Goal: Task Accomplishment & Management: Use online tool/utility

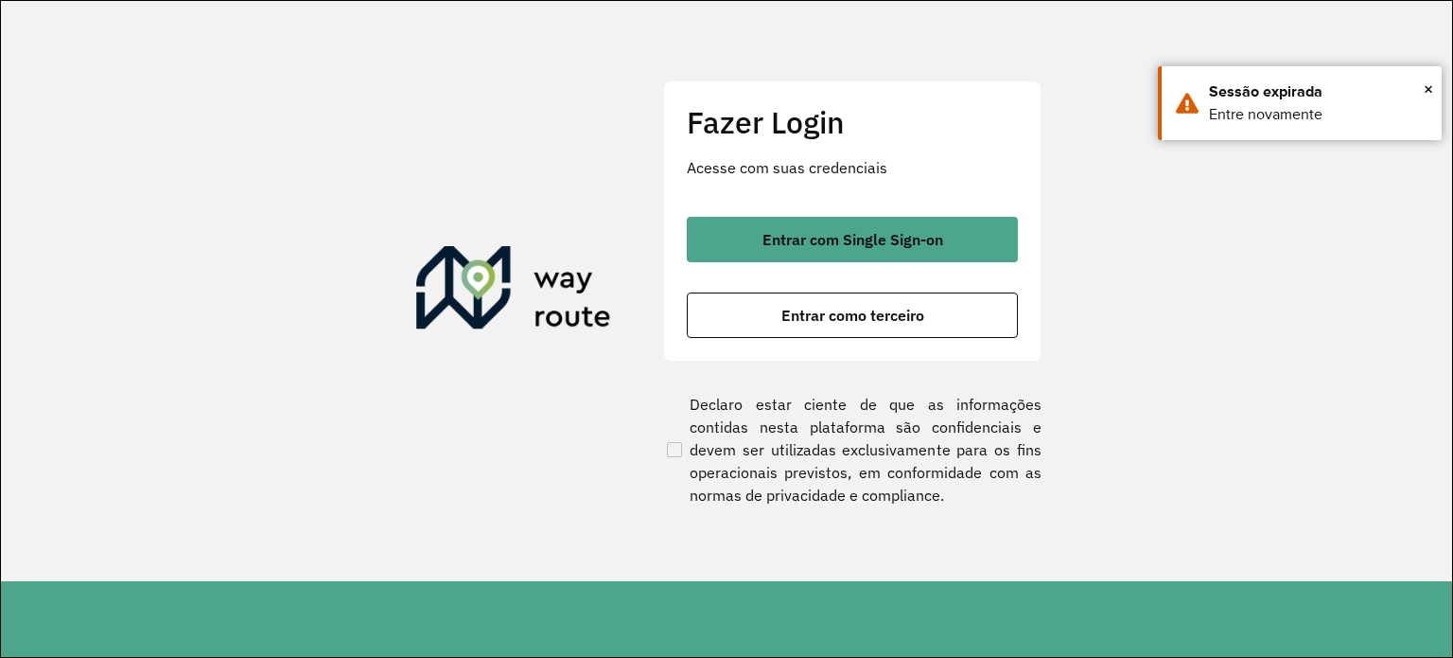
click at [861, 292] on button "Entrar como terceiro" at bounding box center [852, 314] width 331 height 45
click at [1428, 89] on span "×" at bounding box center [1428, 89] width 9 height 28
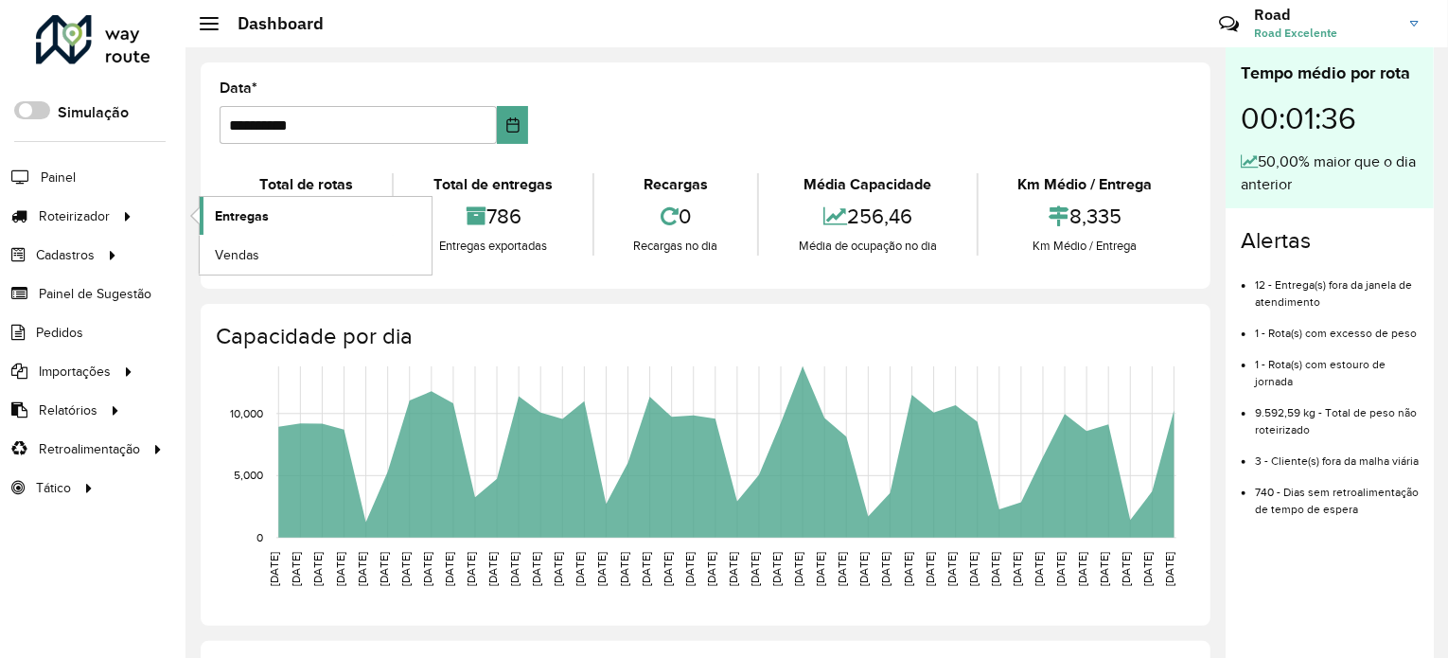
click at [272, 200] on link "Entregas" at bounding box center [316, 216] width 232 height 38
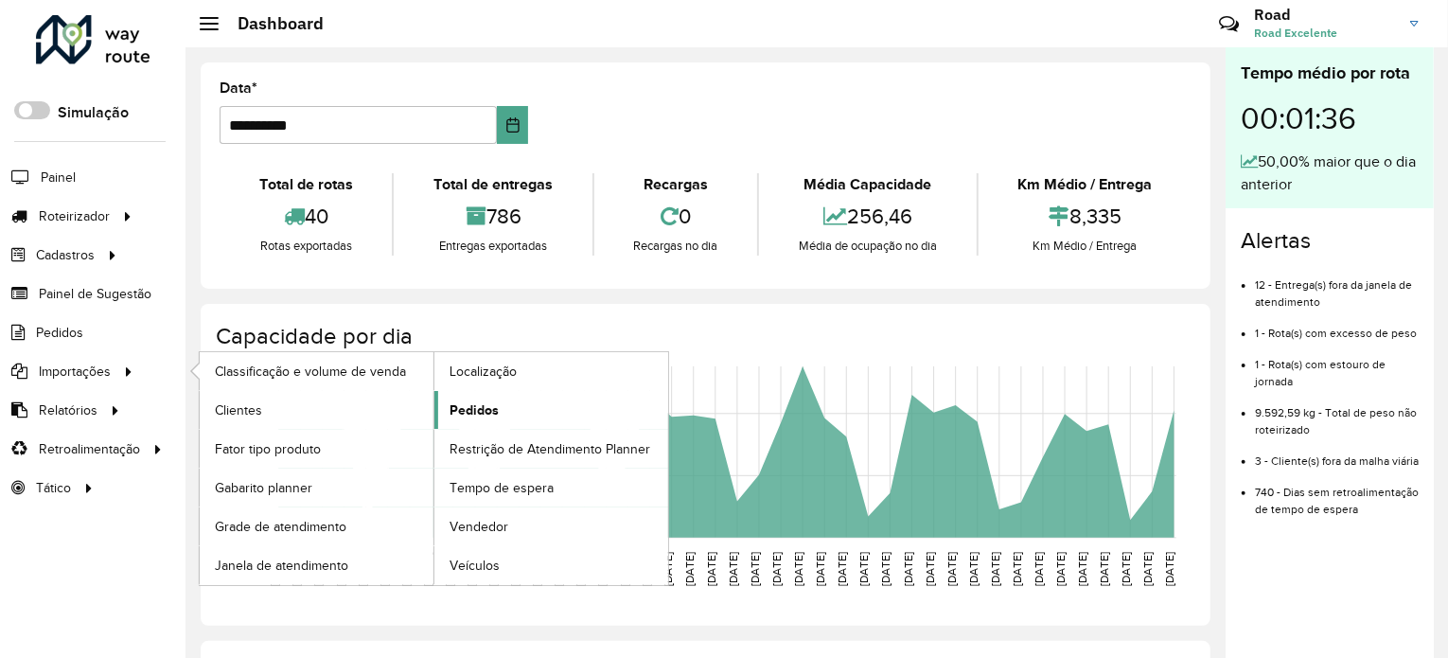
click at [483, 405] on span "Pedidos" at bounding box center [473, 410] width 49 height 20
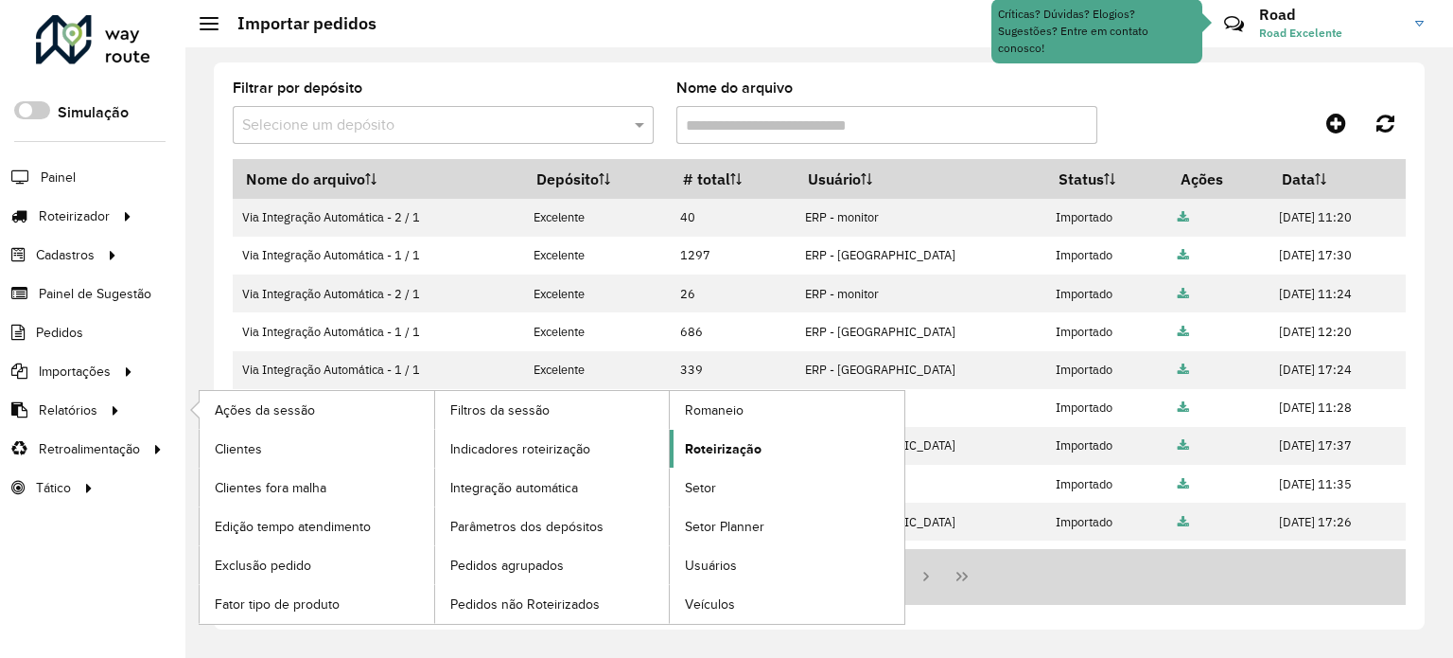
click at [773, 449] on link "Roteirização" at bounding box center [787, 449] width 235 height 38
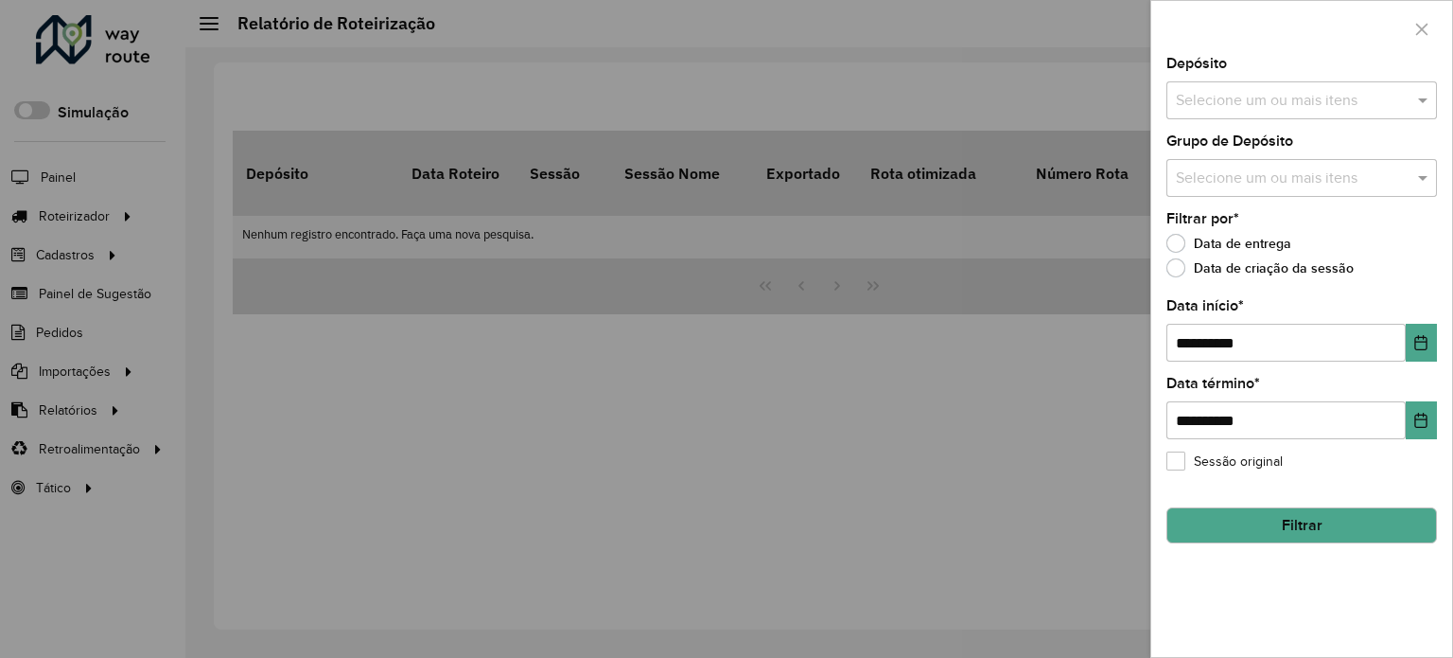
click at [1264, 119] on div "**********" at bounding box center [1301, 357] width 301 height 600
click at [1258, 101] on input "text" at bounding box center [1292, 101] width 242 height 23
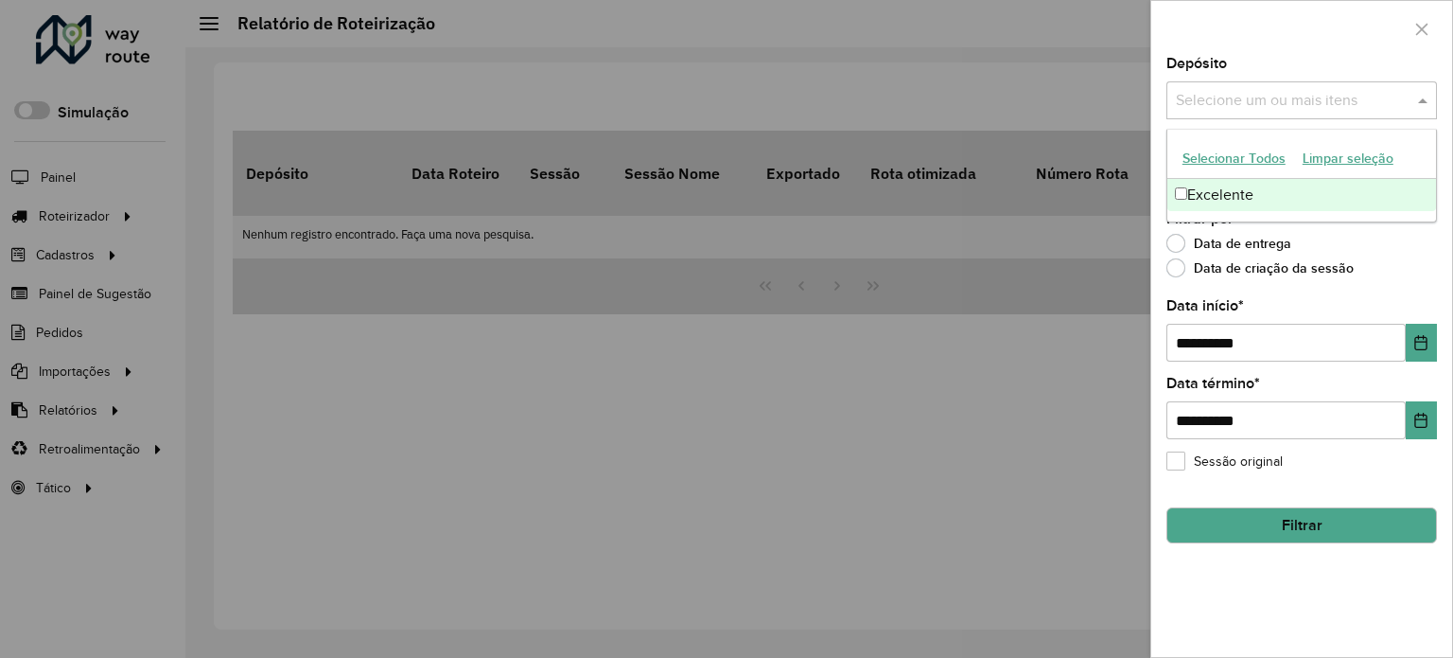
click at [1187, 195] on div "Excelente" at bounding box center [1301, 195] width 269 height 32
click at [1408, 249] on div "Data de entrega" at bounding box center [1302, 248] width 271 height 23
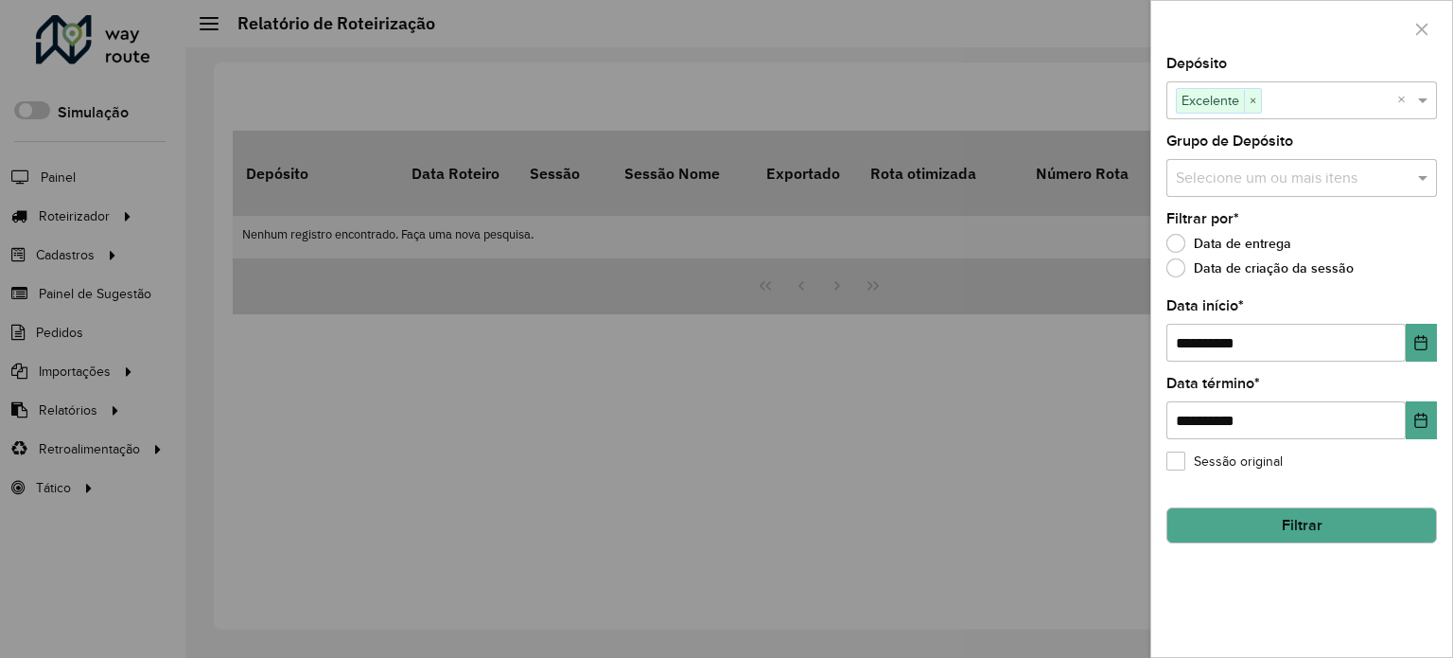
click at [1266, 184] on input "text" at bounding box center [1292, 178] width 242 height 23
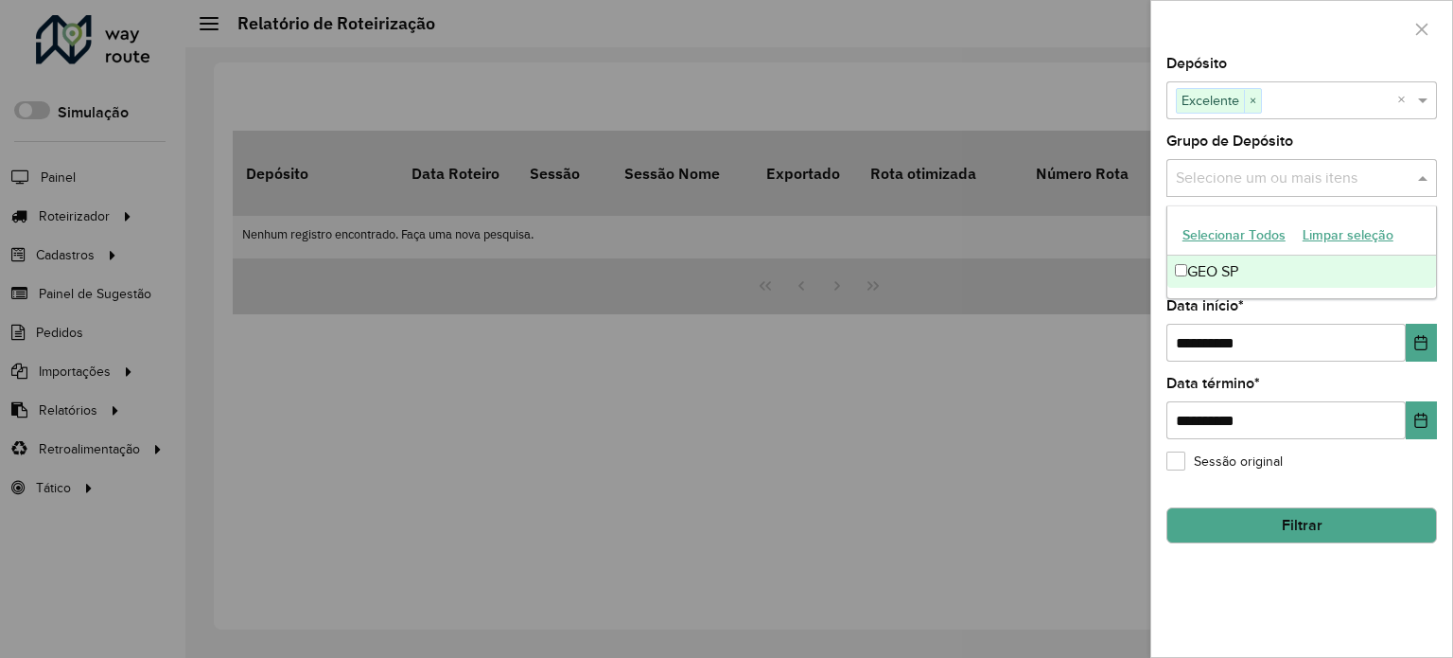
click at [1227, 264] on div "GEO SP" at bounding box center [1301, 271] width 269 height 32
click at [1393, 297] on ng-dropdown-panel "Selecionar Todos Limpar seleção GEO SP" at bounding box center [1302, 252] width 271 height 94
click at [1342, 316] on div "**********" at bounding box center [1302, 330] width 271 height 62
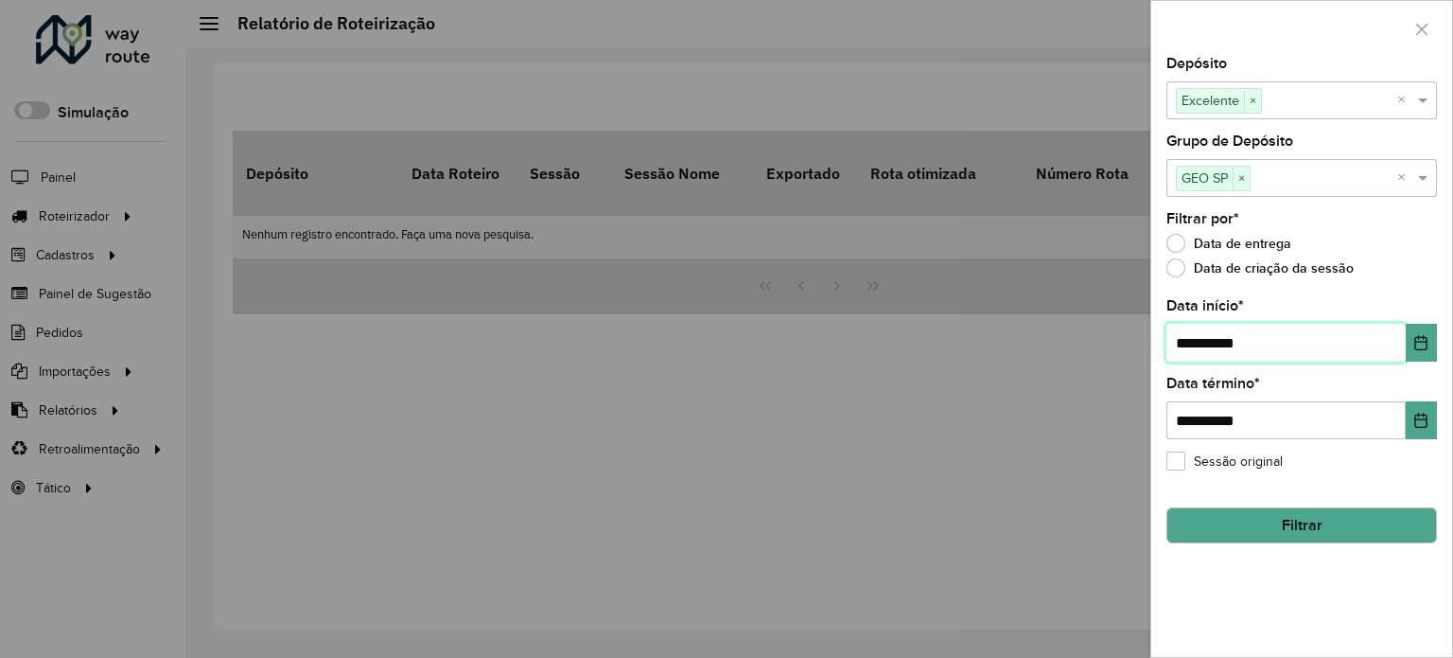
click at [1352, 324] on input "**********" at bounding box center [1286, 343] width 239 height 38
click at [1418, 352] on button "Choose Date" at bounding box center [1421, 343] width 31 height 38
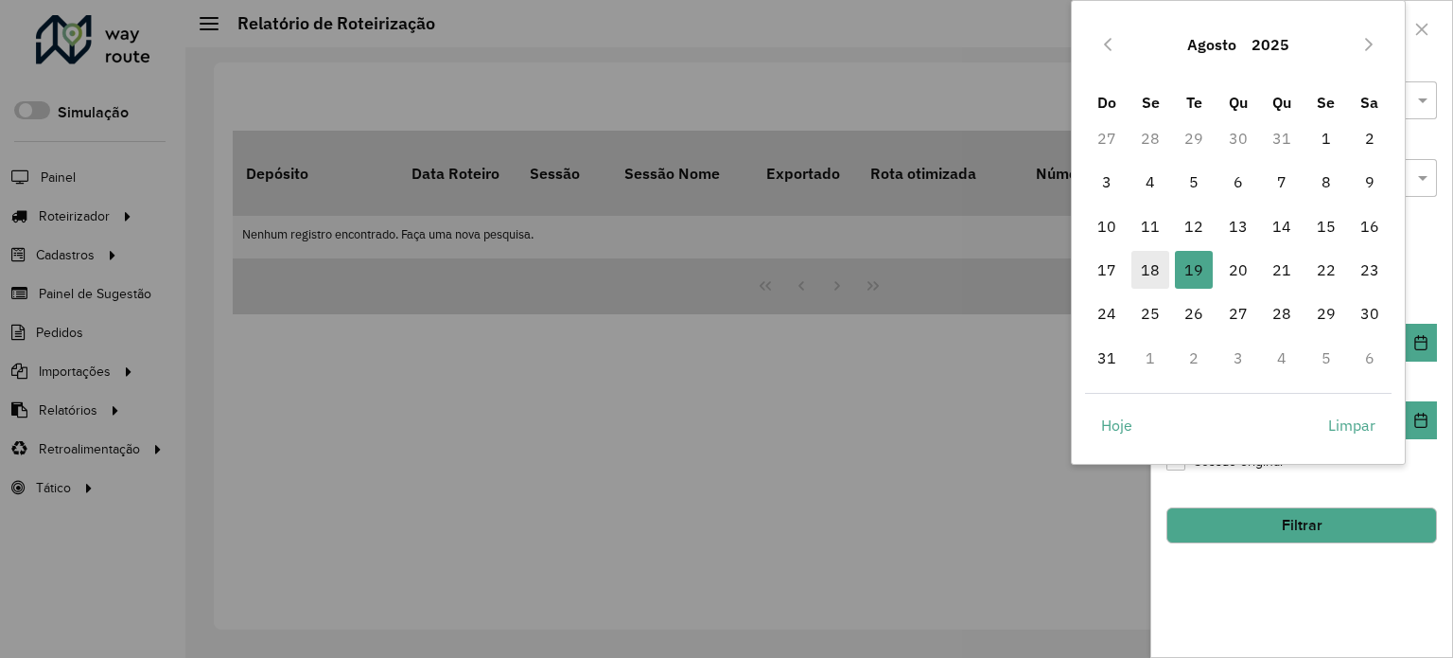
click at [1164, 272] on span "18" at bounding box center [1151, 270] width 38 height 38
type input "**********"
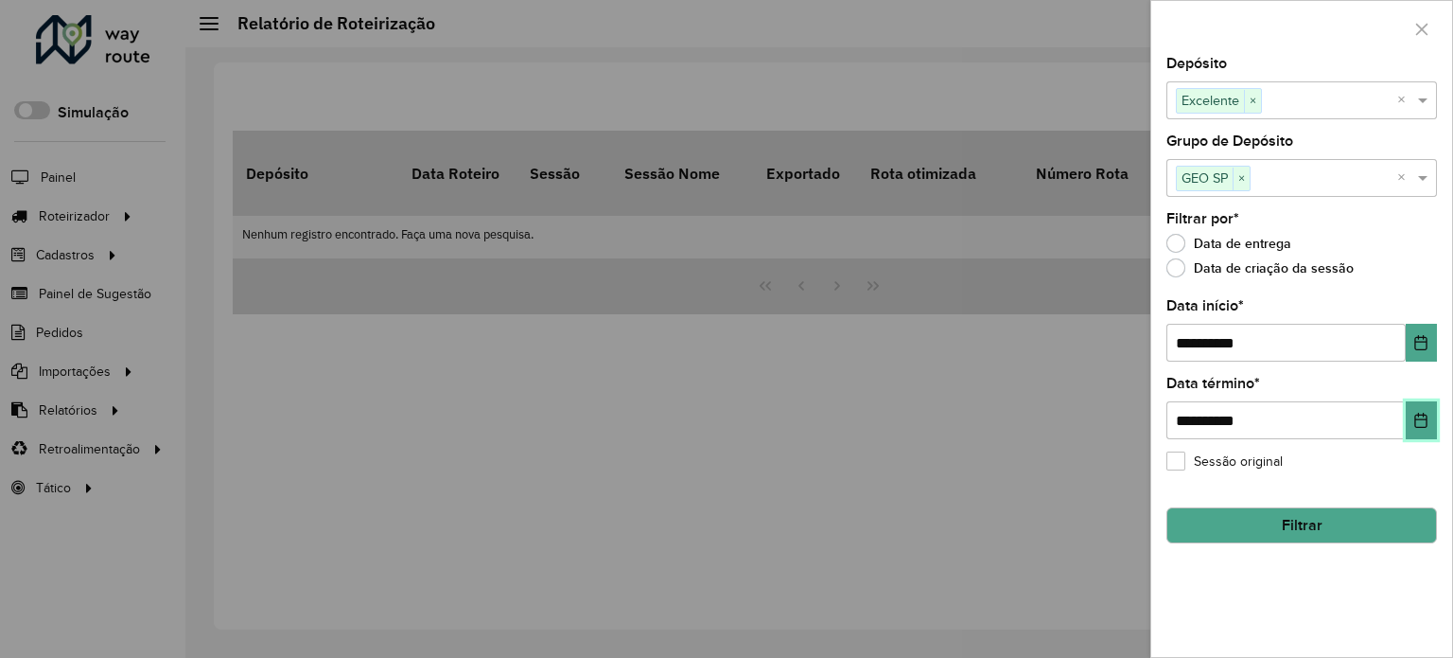
click at [1419, 427] on button "Choose Date" at bounding box center [1421, 420] width 31 height 38
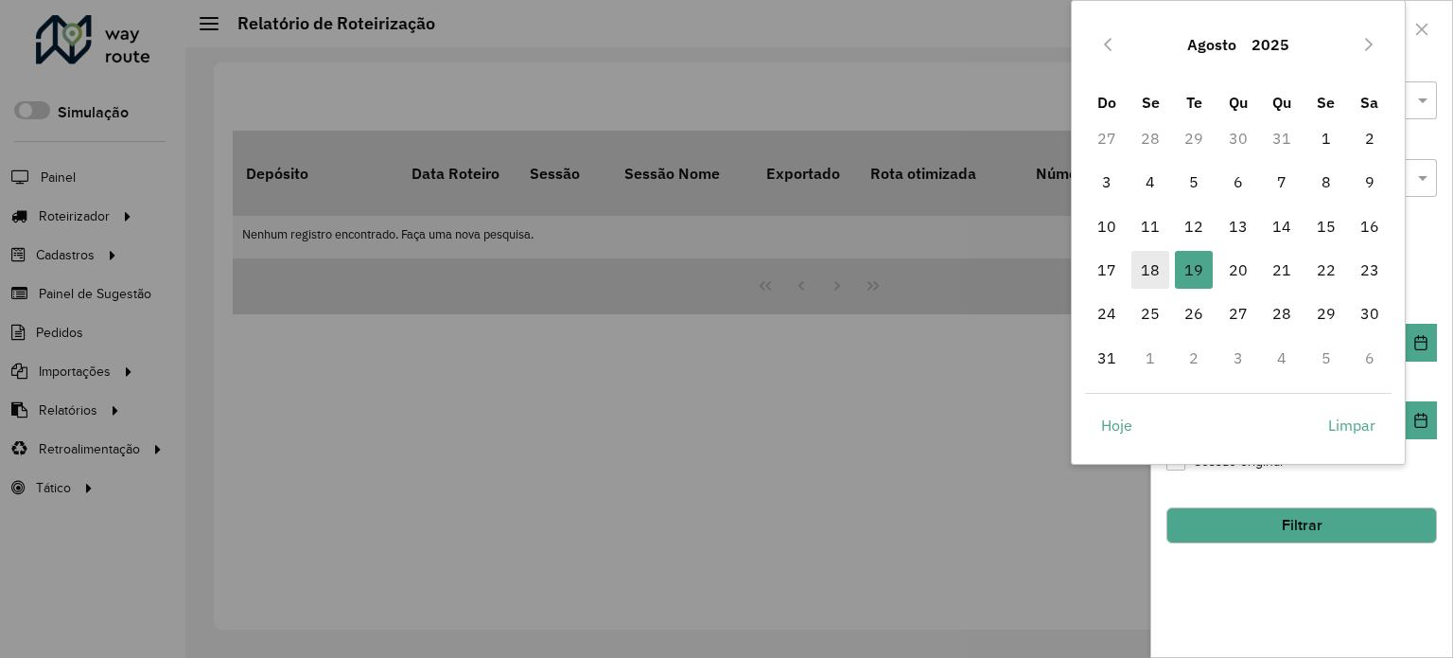
click at [1146, 275] on span "18" at bounding box center [1151, 270] width 38 height 38
type input "**********"
click at [1319, 575] on div "**********" at bounding box center [1301, 357] width 301 height 600
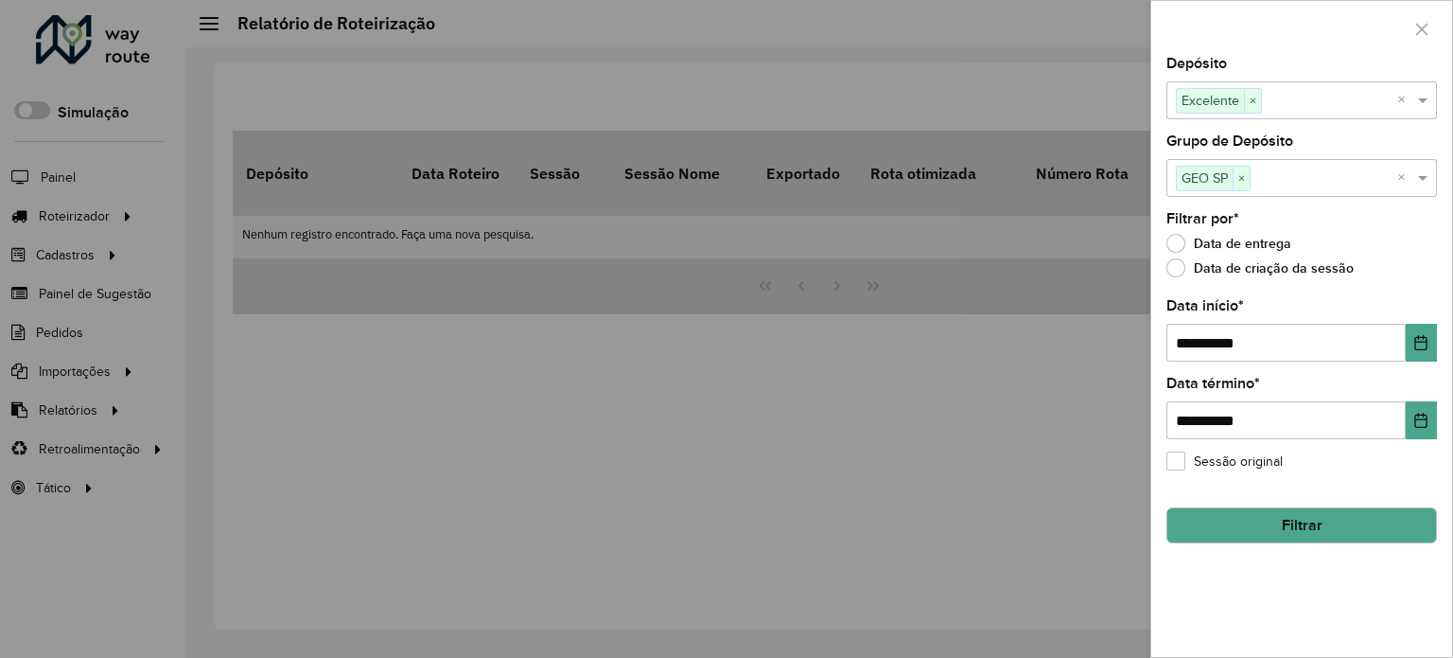
click at [1289, 518] on button "Filtrar" at bounding box center [1302, 525] width 271 height 36
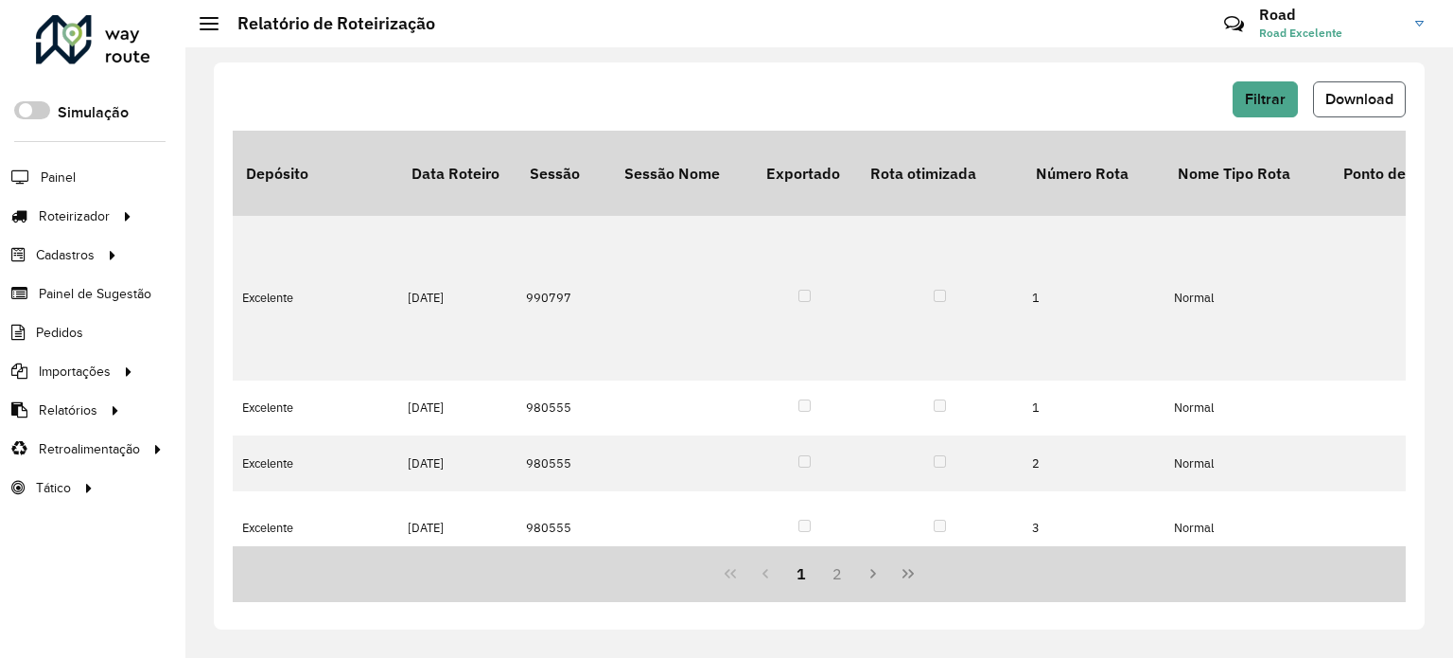
click at [1365, 99] on span "Download" at bounding box center [1359, 99] width 68 height 16
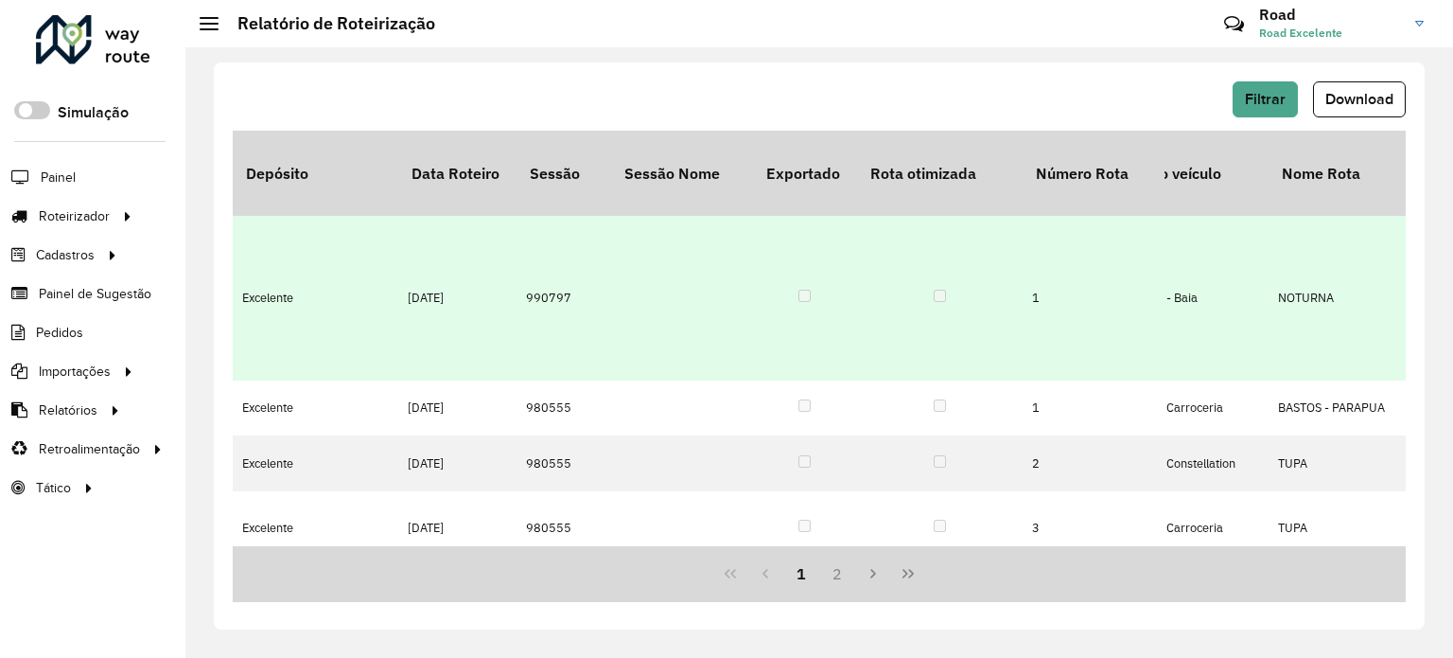
scroll to position [0, 492]
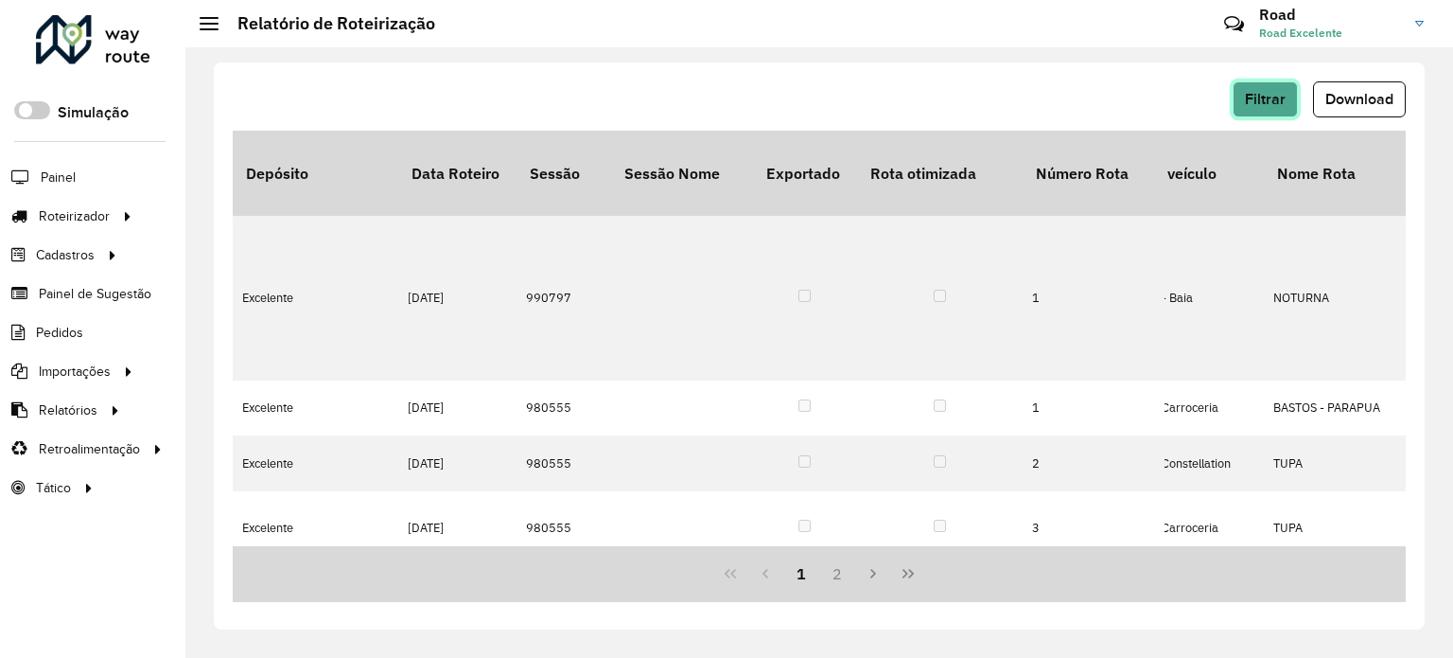
click at [1259, 96] on span "Filtrar" at bounding box center [1265, 99] width 41 height 16
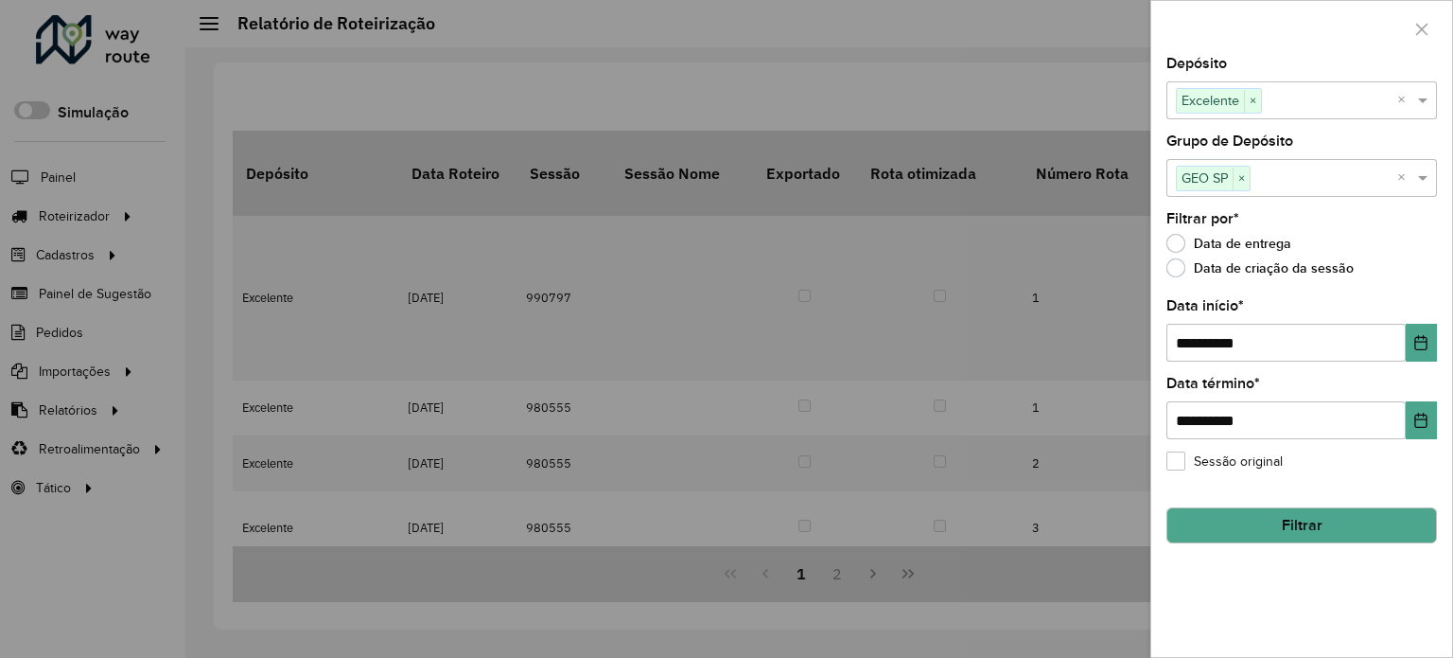
click at [921, 124] on div at bounding box center [726, 329] width 1453 height 658
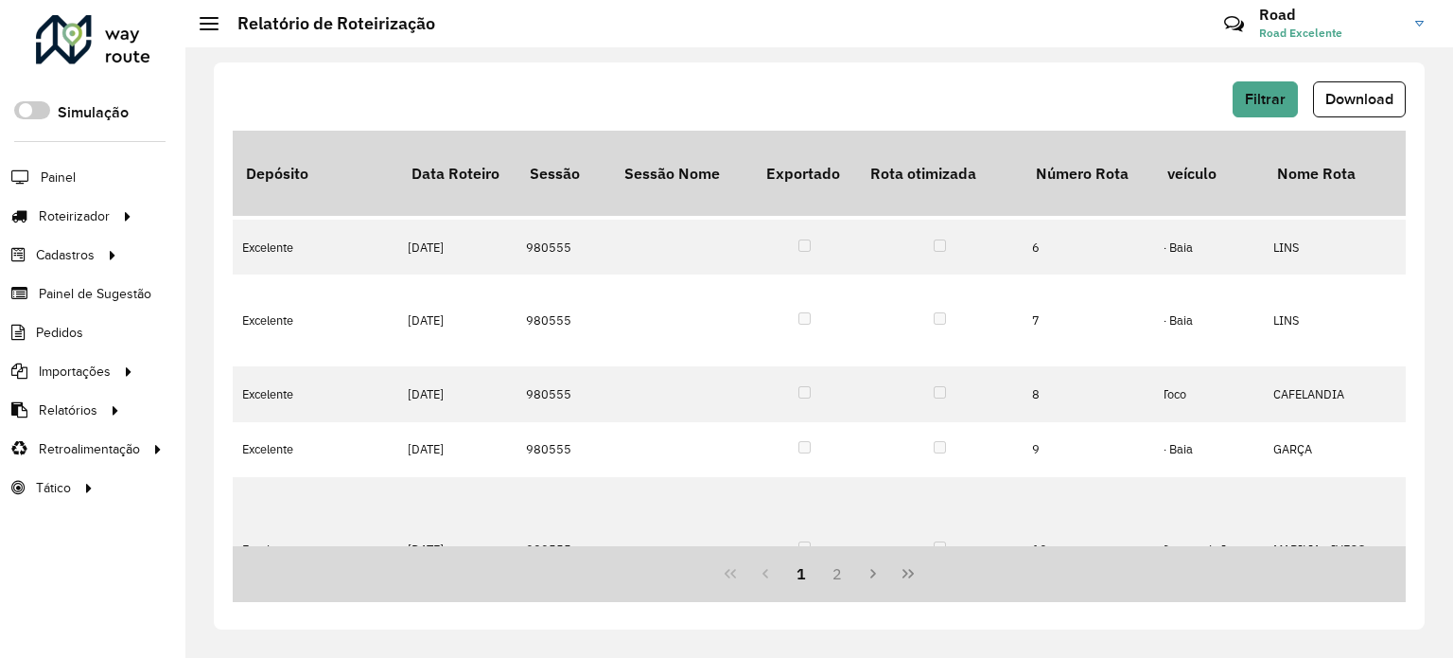
scroll to position [1041, 492]
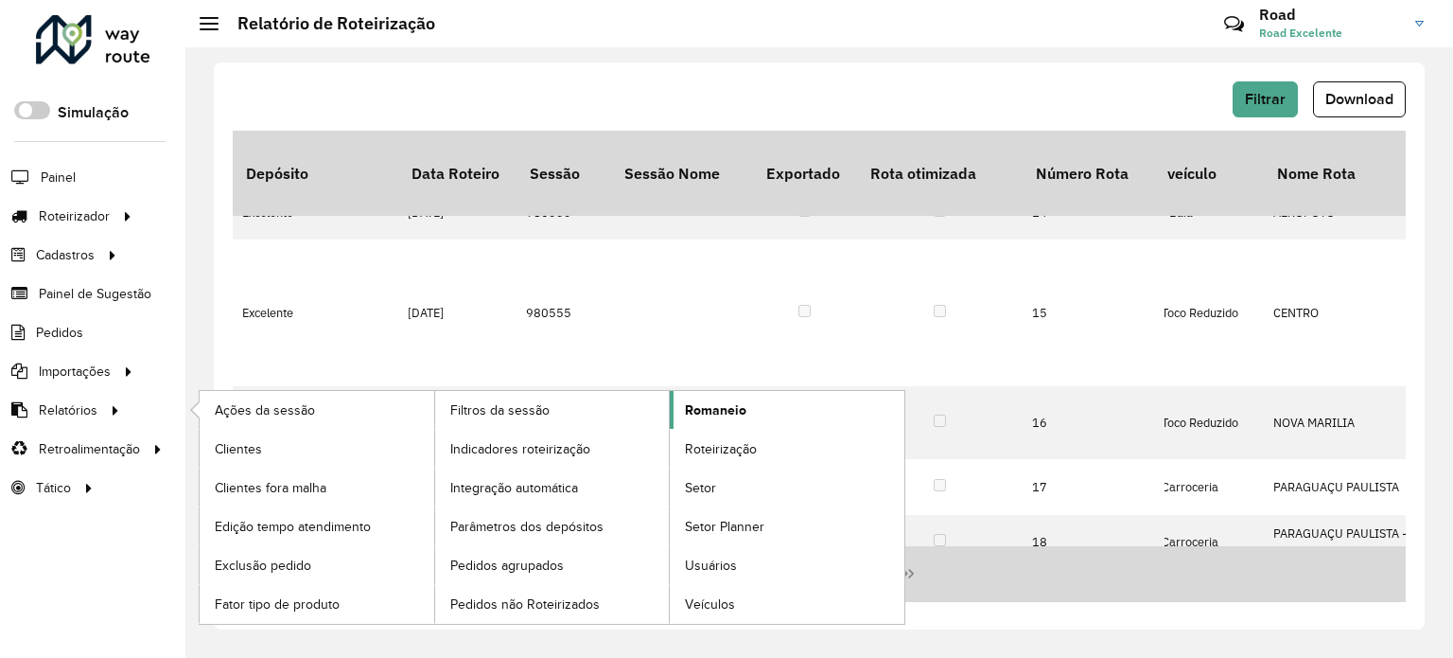
click at [748, 410] on link "Romaneio" at bounding box center [787, 410] width 235 height 38
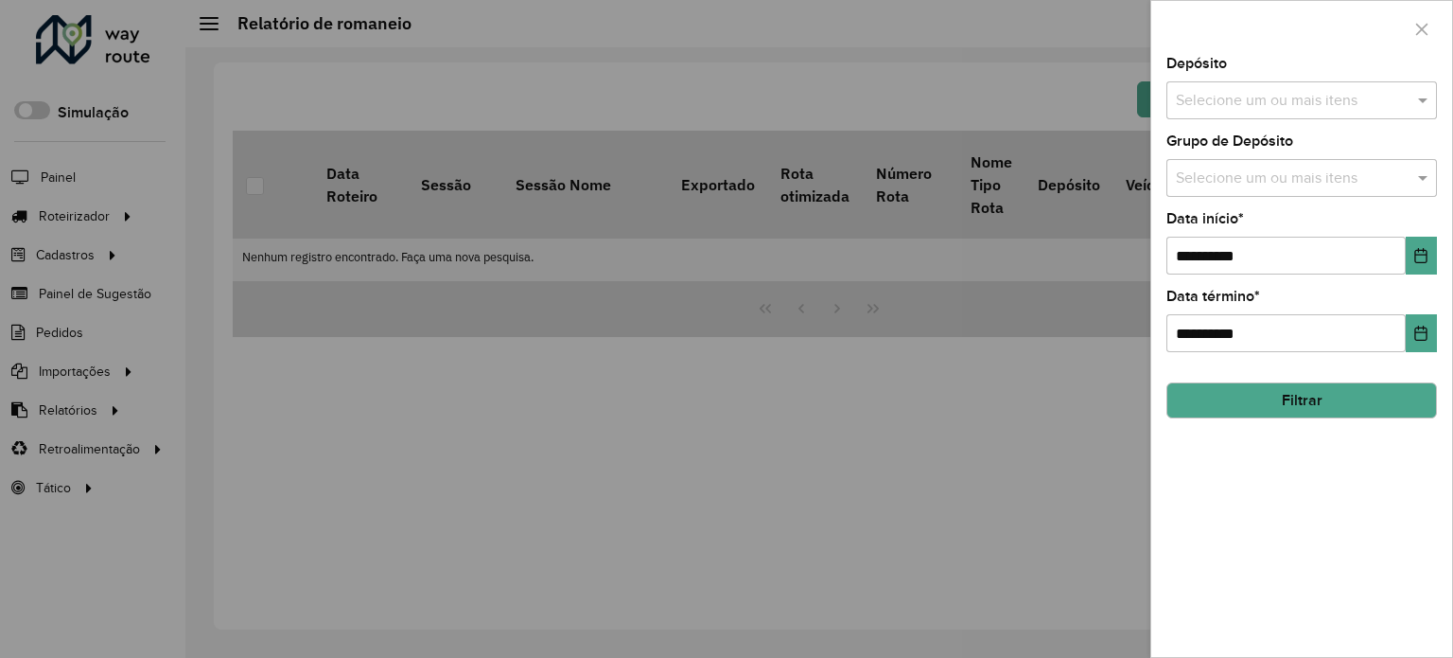
drag, startPoint x: 1223, startPoint y: 56, endPoint x: 1229, endPoint y: 90, distance: 34.5
click at [1222, 66] on label "Depósito" at bounding box center [1197, 63] width 61 height 23
click at [1231, 91] on input "text" at bounding box center [1292, 101] width 242 height 23
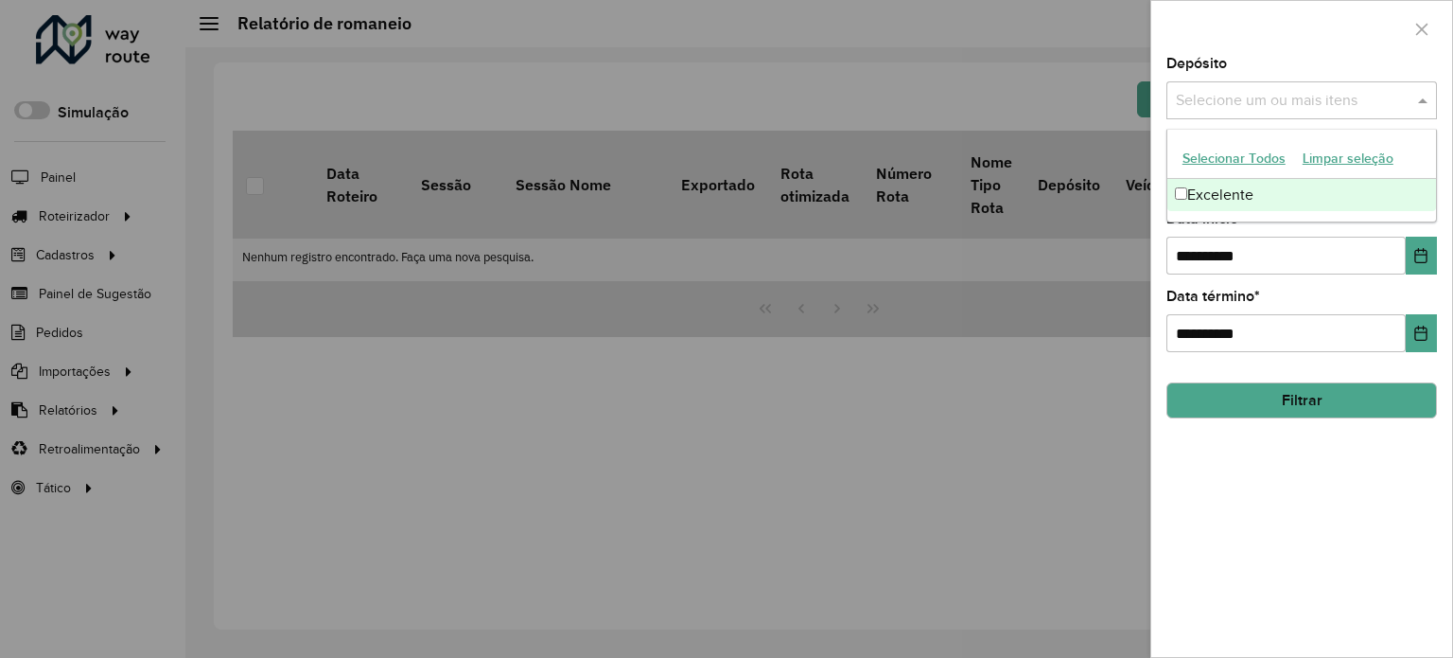
drag, startPoint x: 1235, startPoint y: 186, endPoint x: 1219, endPoint y: 209, distance: 27.3
click at [1234, 186] on div "Excelente" at bounding box center [1301, 195] width 269 height 32
click at [1217, 230] on div "**********" at bounding box center [1302, 243] width 271 height 62
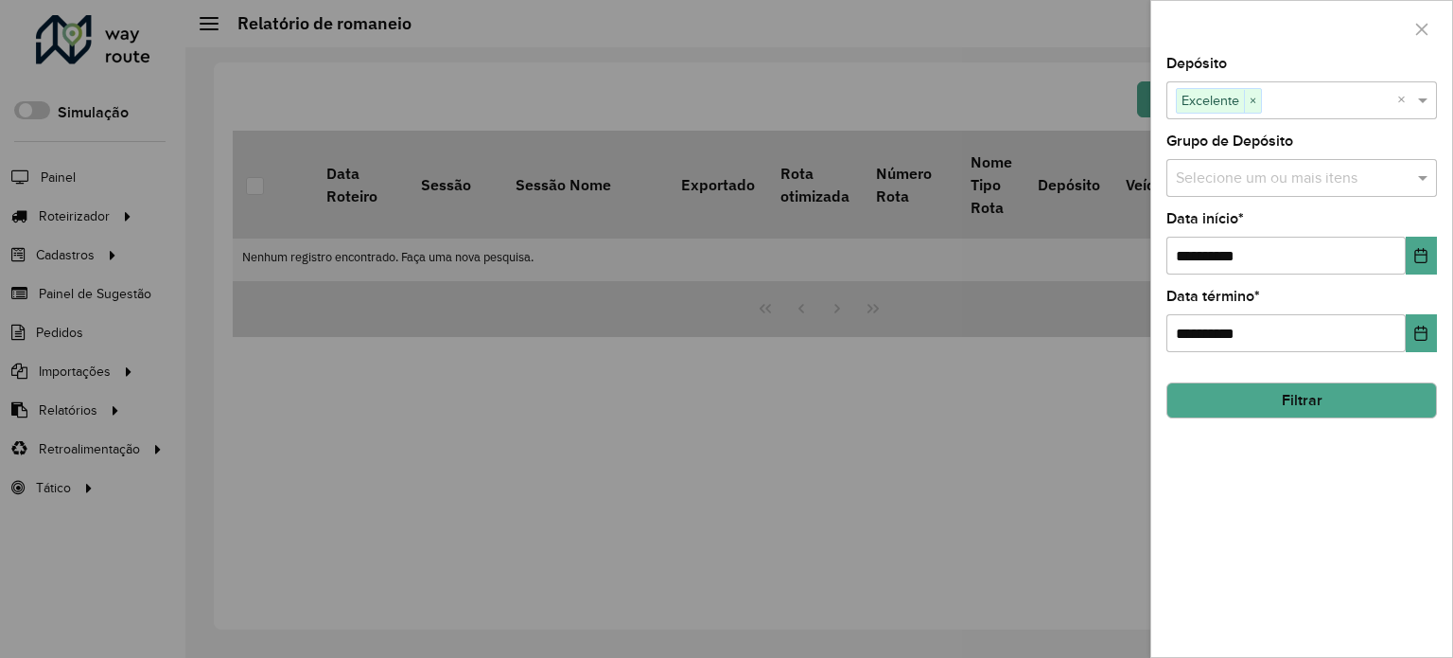
click at [1222, 173] on input "text" at bounding box center [1292, 178] width 242 height 23
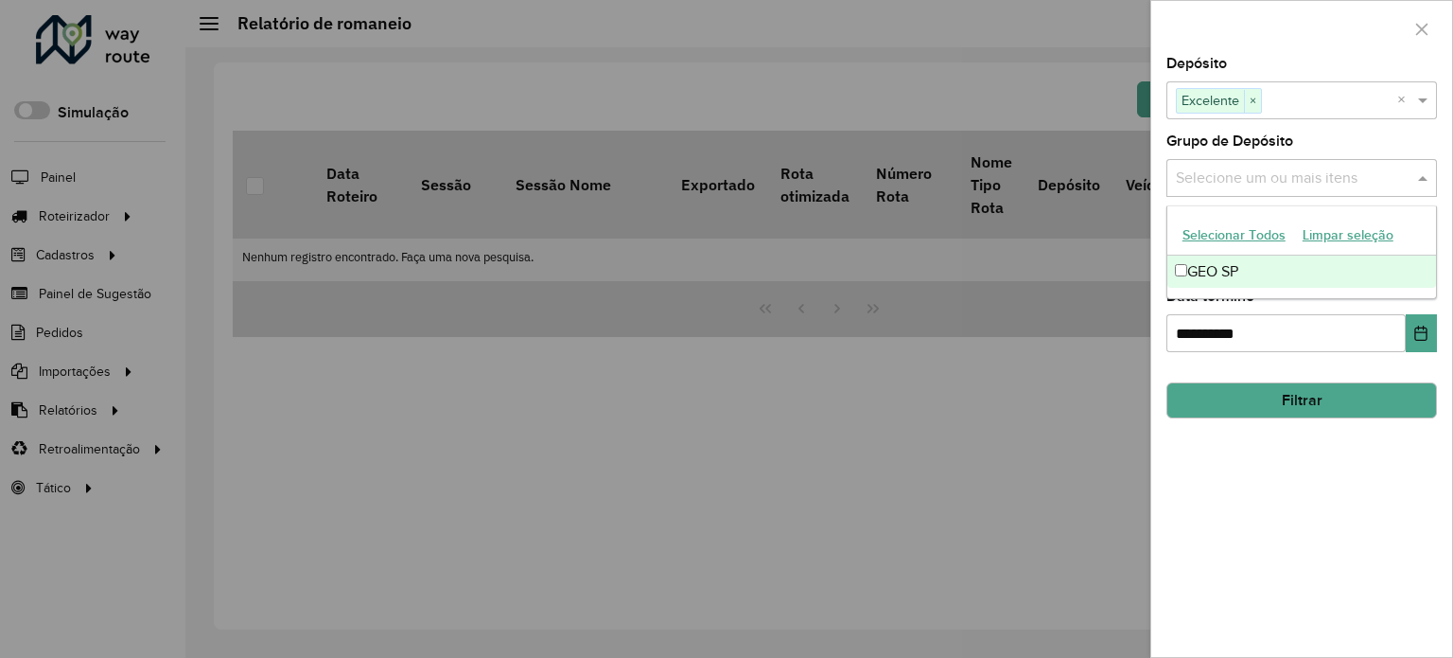
click at [1204, 279] on div "GEO SP" at bounding box center [1301, 271] width 269 height 32
click at [1356, 355] on div "**********" at bounding box center [1301, 357] width 301 height 600
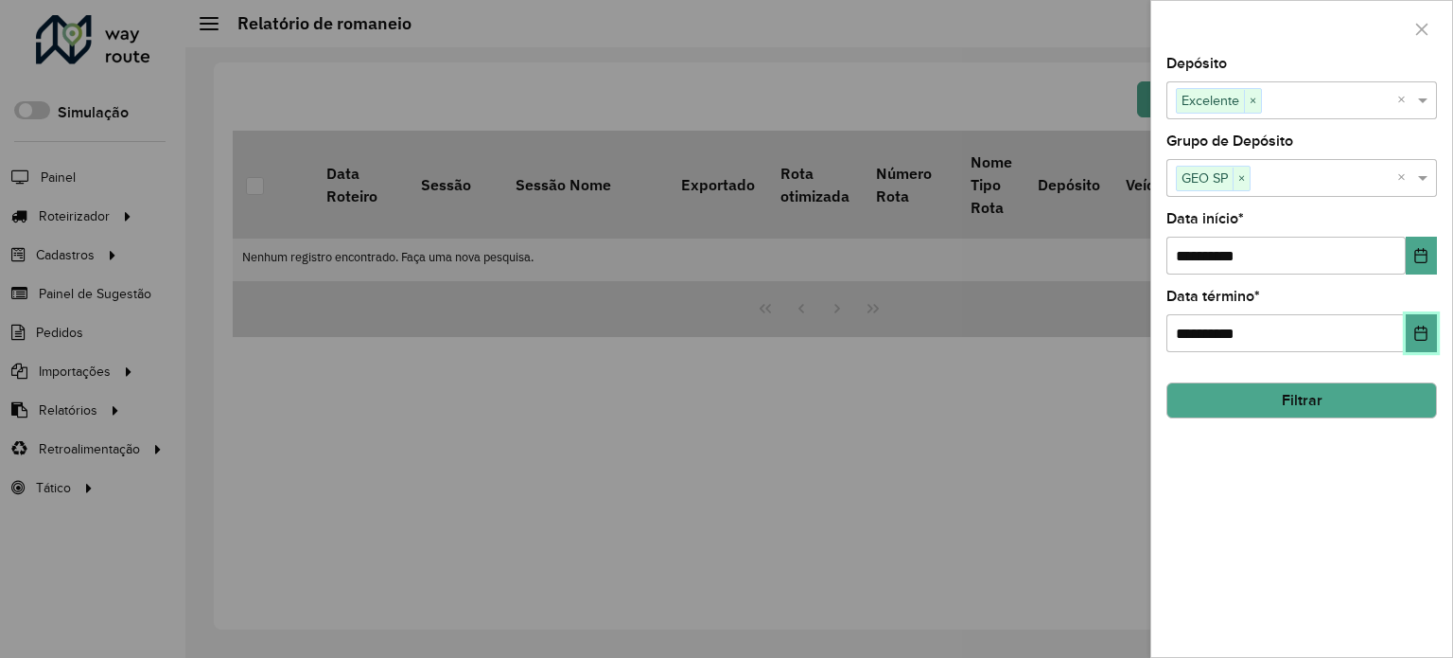
click at [1419, 332] on icon "Choose Date" at bounding box center [1420, 332] width 15 height 15
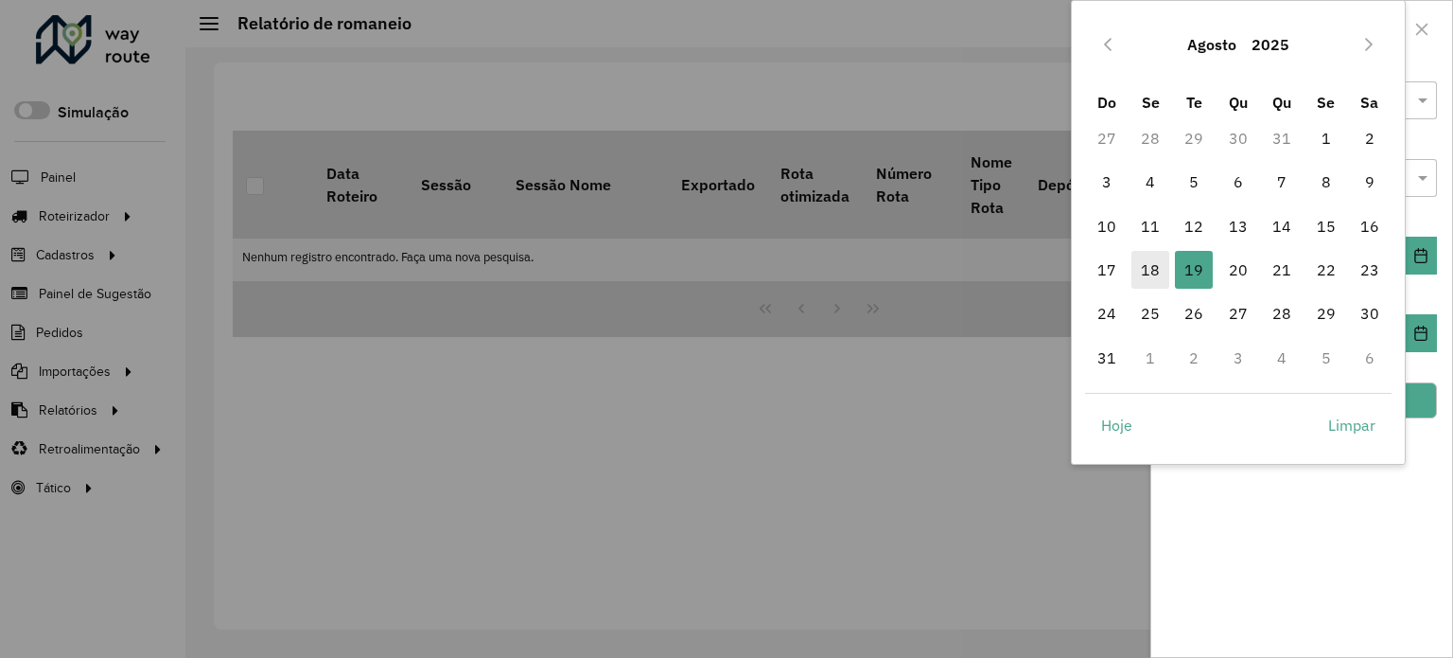
click at [1155, 271] on span "18" at bounding box center [1151, 270] width 38 height 38
type input "**********"
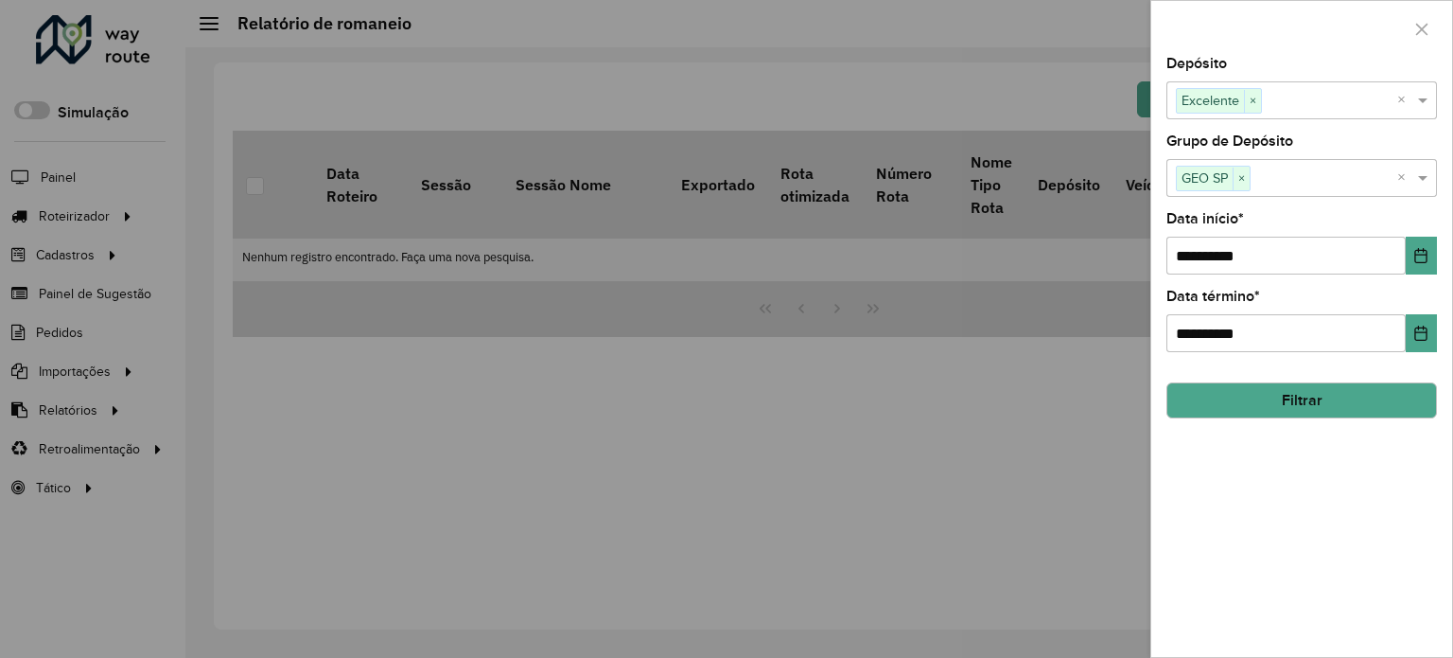
click at [1314, 392] on button "Filtrar" at bounding box center [1302, 400] width 271 height 36
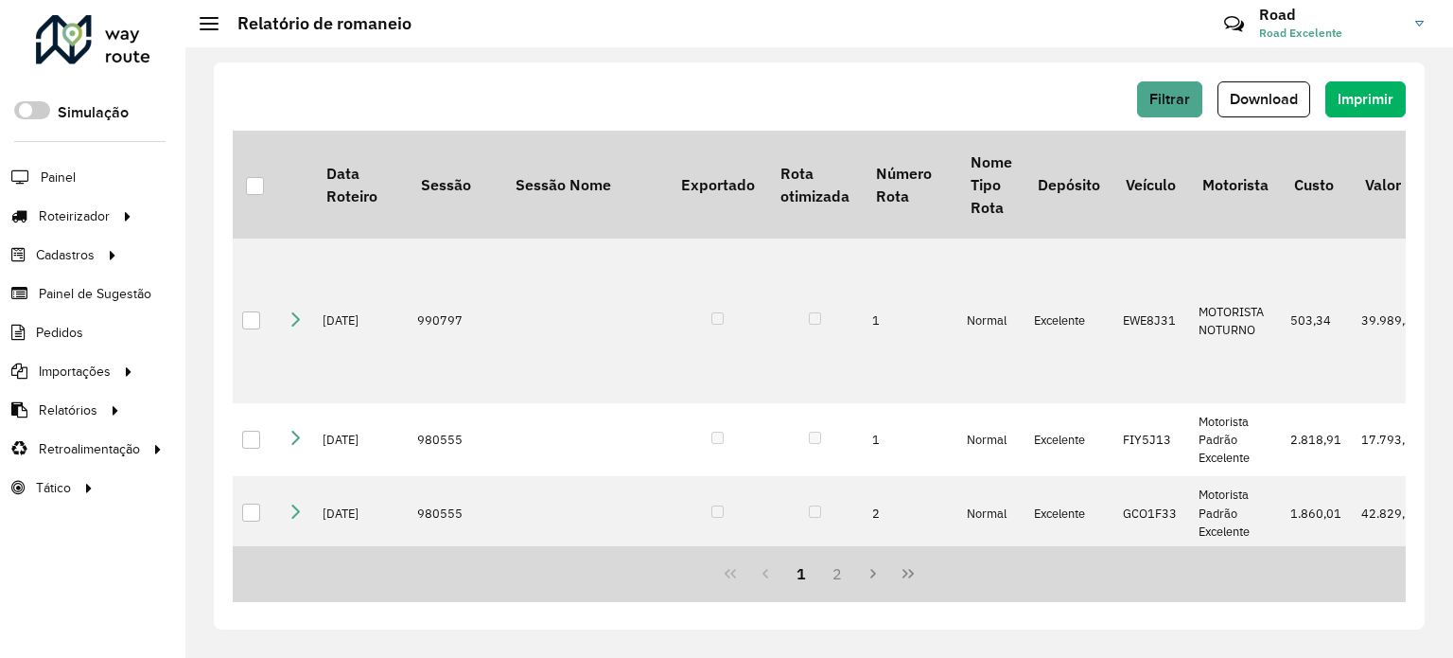
scroll to position [0, 58]
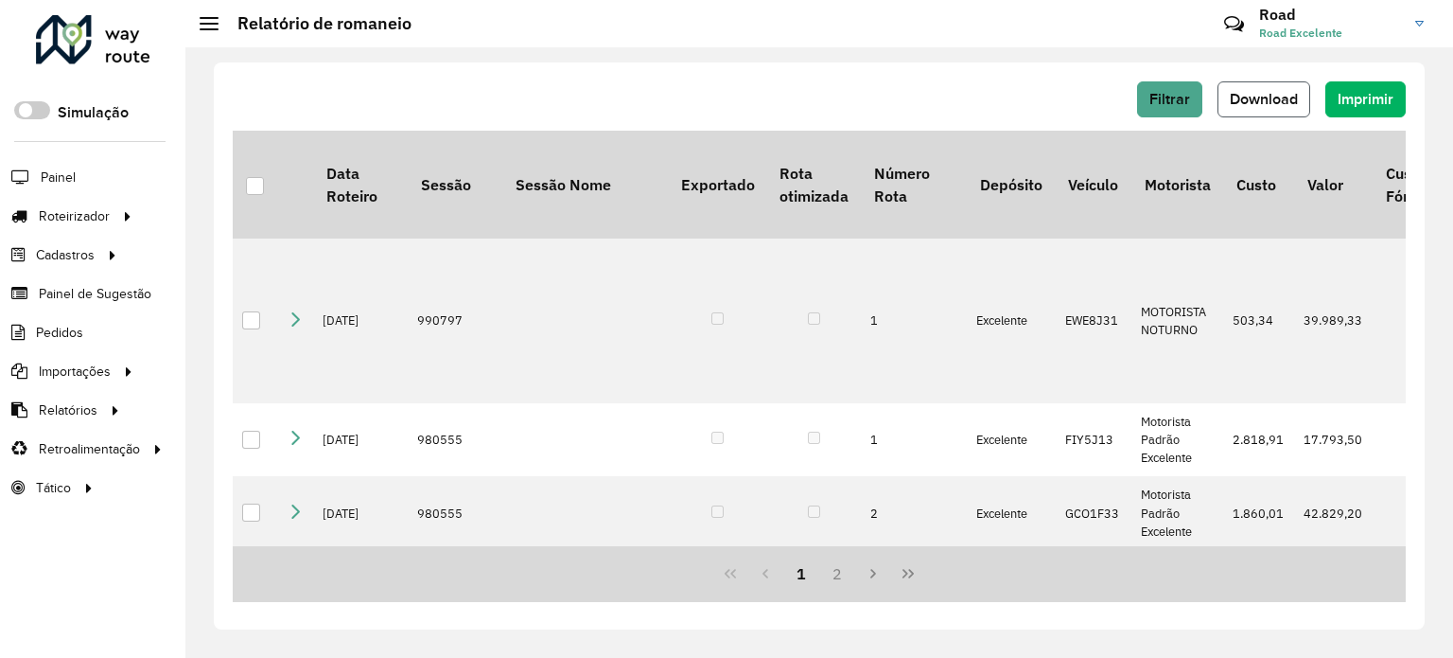
click at [1278, 105] on span "Download" at bounding box center [1264, 99] width 68 height 16
click at [1154, 106] on span "Filtrar" at bounding box center [1169, 99] width 41 height 16
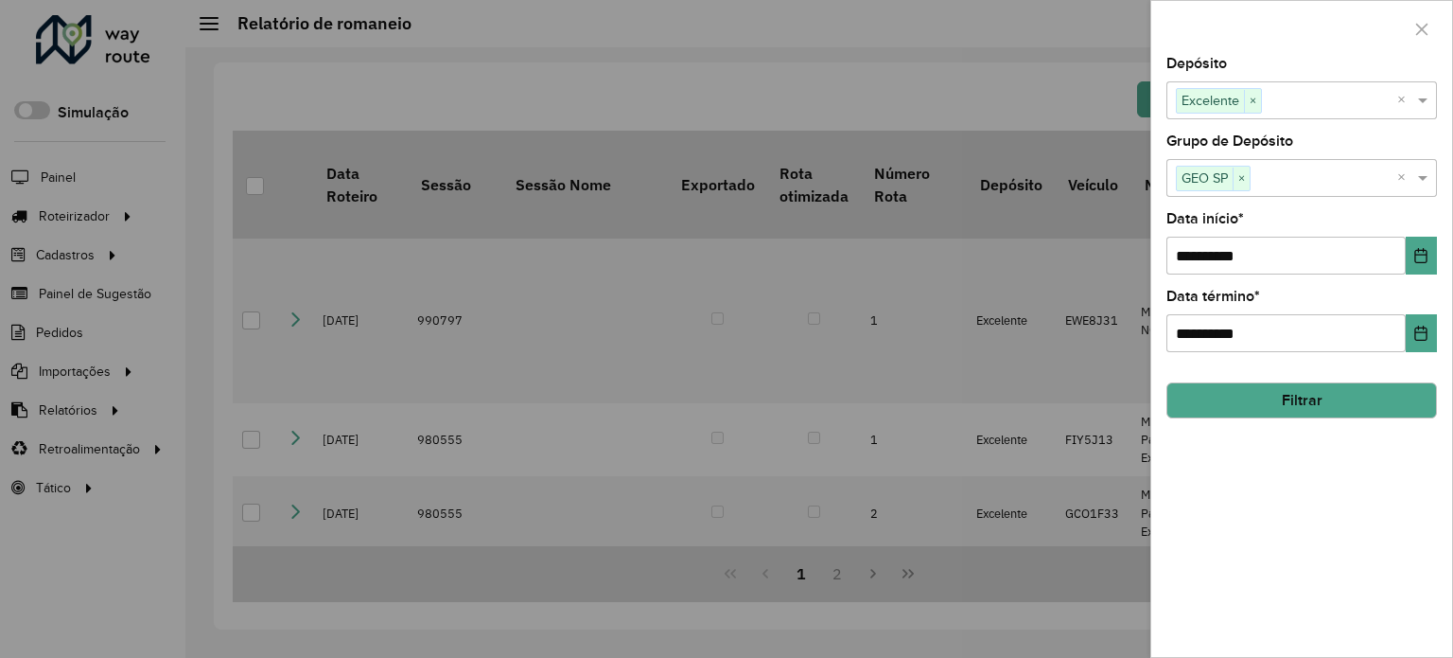
click at [657, 107] on div at bounding box center [726, 329] width 1453 height 658
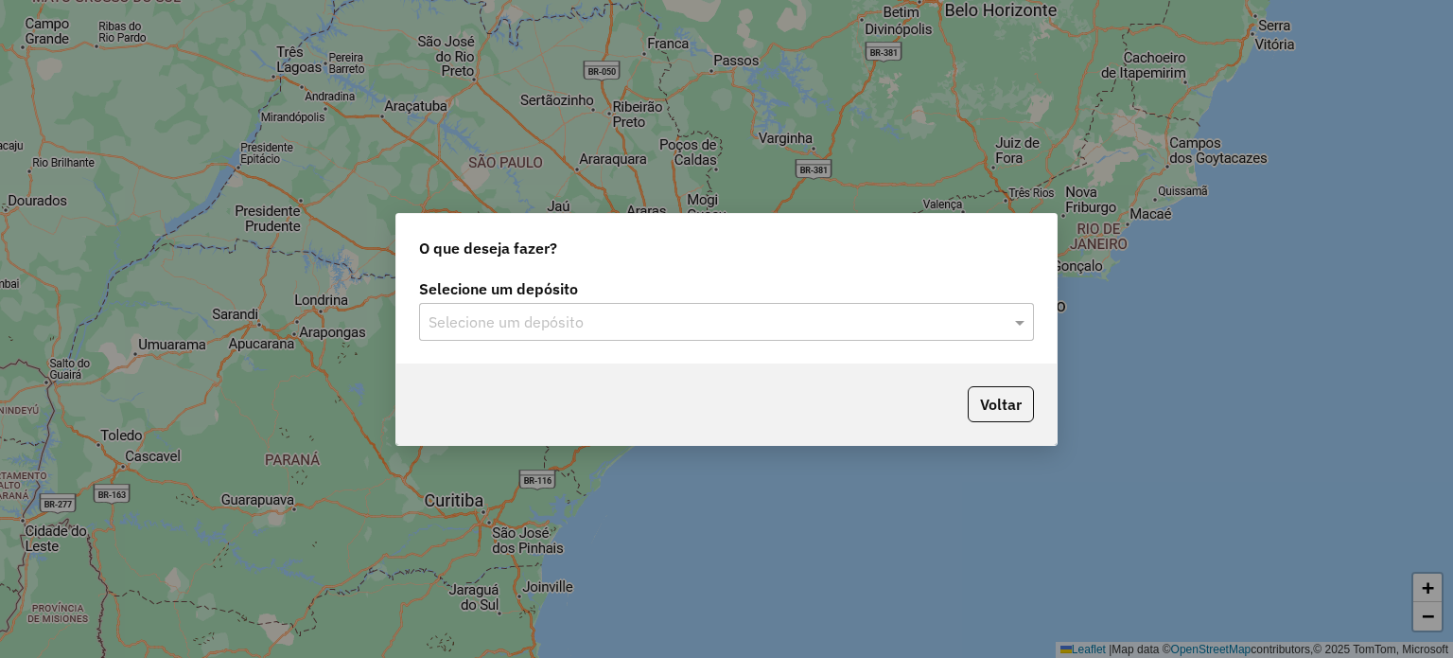
click at [728, 332] on input "text" at bounding box center [708, 322] width 558 height 23
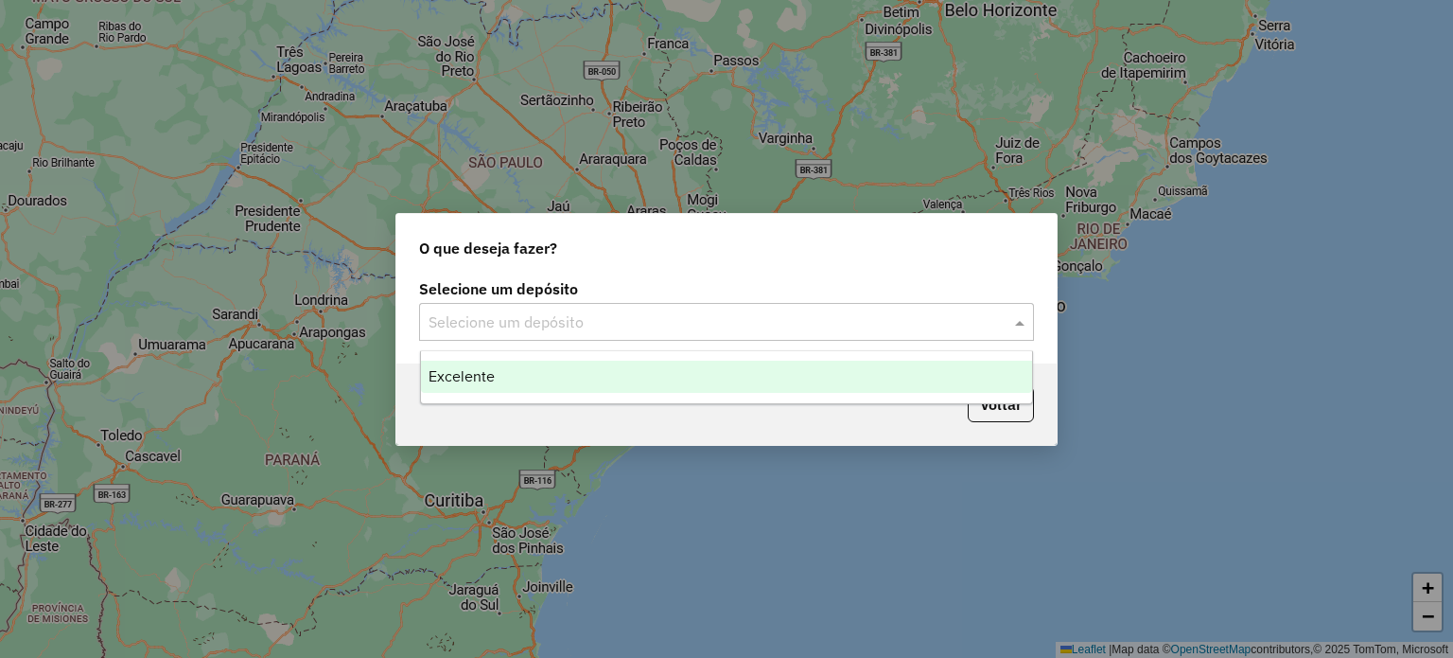
drag, startPoint x: 604, startPoint y: 356, endPoint x: 597, endPoint y: 370, distance: 15.7
click at [602, 362] on ng-dropdown-panel "Excelente" at bounding box center [727, 377] width 614 height 54
click at [592, 377] on div "Excelente" at bounding box center [727, 376] width 612 height 32
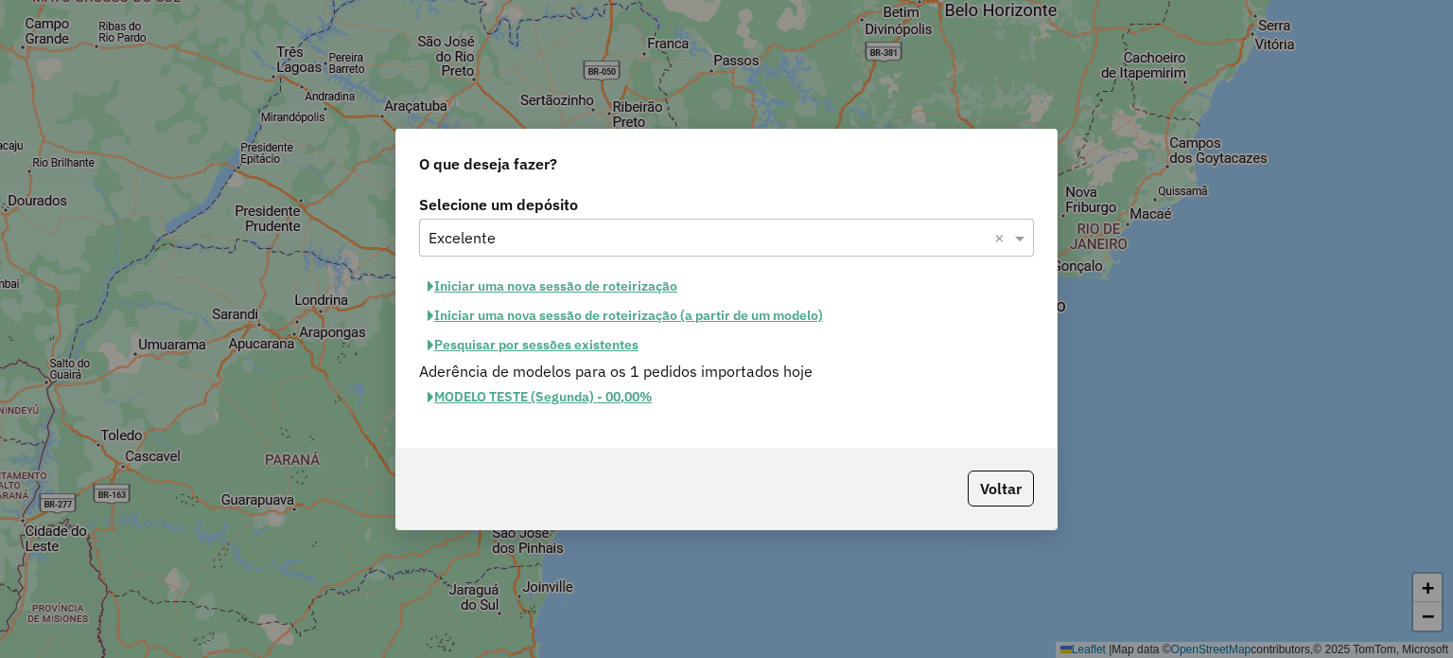
click at [509, 337] on button "Pesquisar por sessões existentes" at bounding box center [533, 344] width 228 height 29
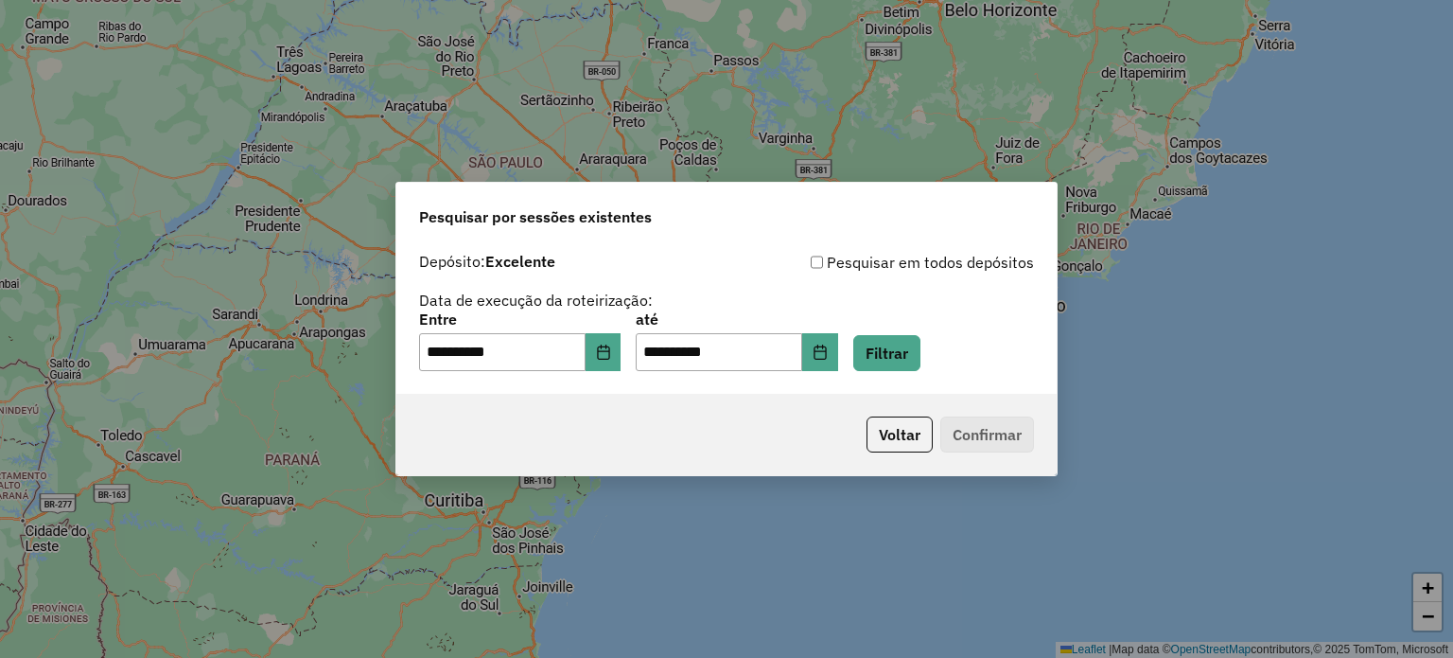
click at [961, 370] on div "**********" at bounding box center [726, 341] width 615 height 59
click at [904, 345] on button "Filtrar" at bounding box center [886, 353] width 67 height 36
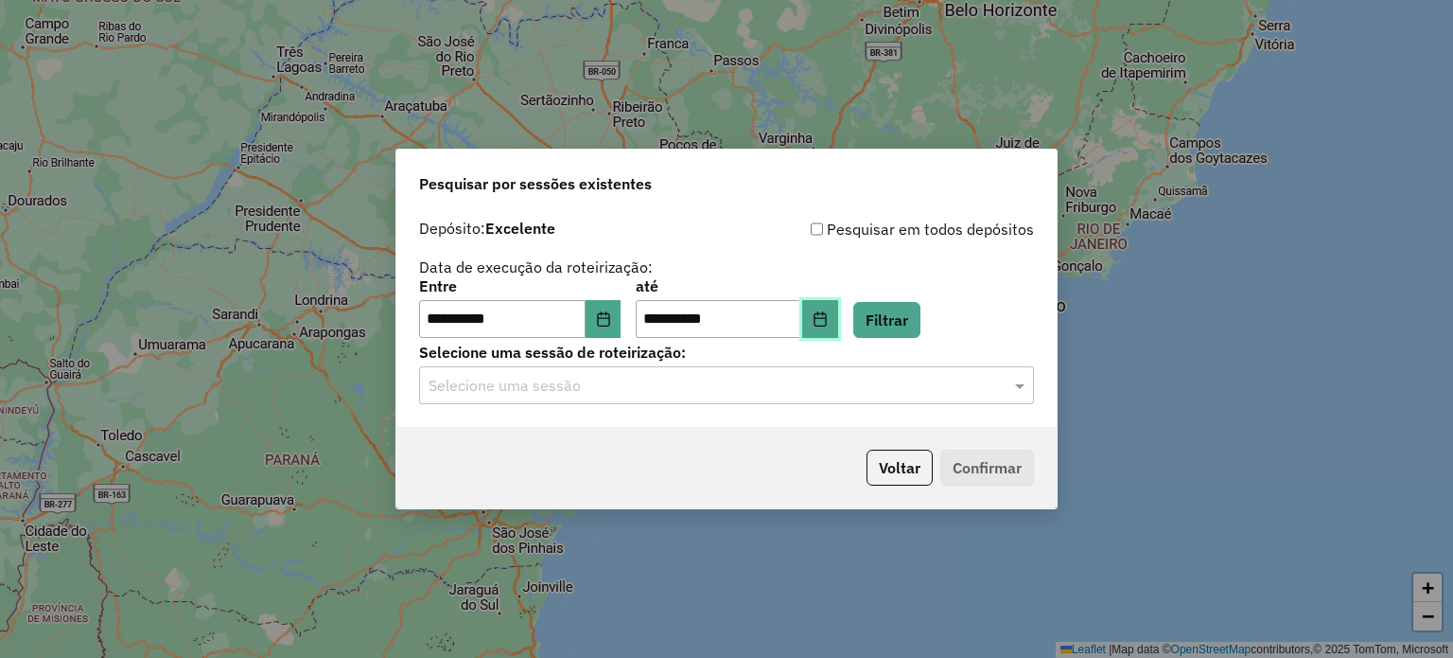
click at [838, 307] on button "Choose Date" at bounding box center [820, 319] width 36 height 38
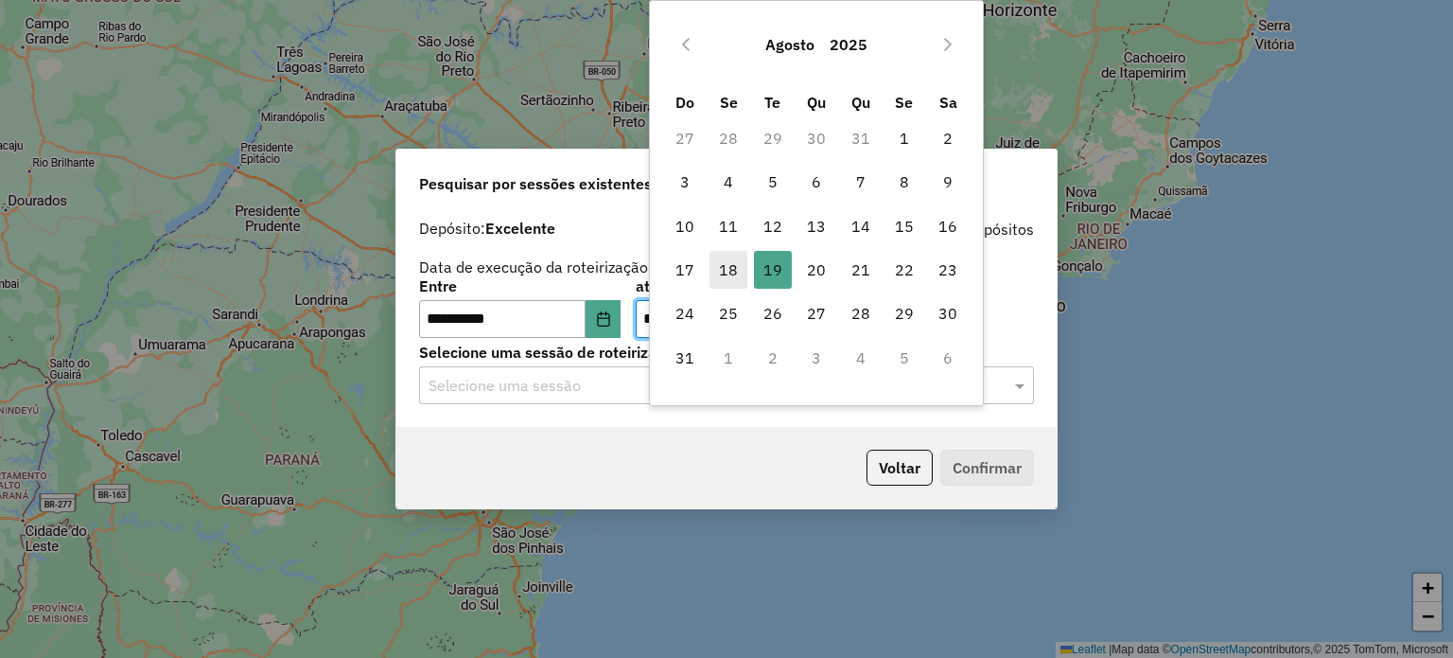
click at [736, 258] on span "18" at bounding box center [729, 270] width 38 height 38
type input "**********"
click at [892, 321] on button "Filtrar" at bounding box center [886, 320] width 67 height 36
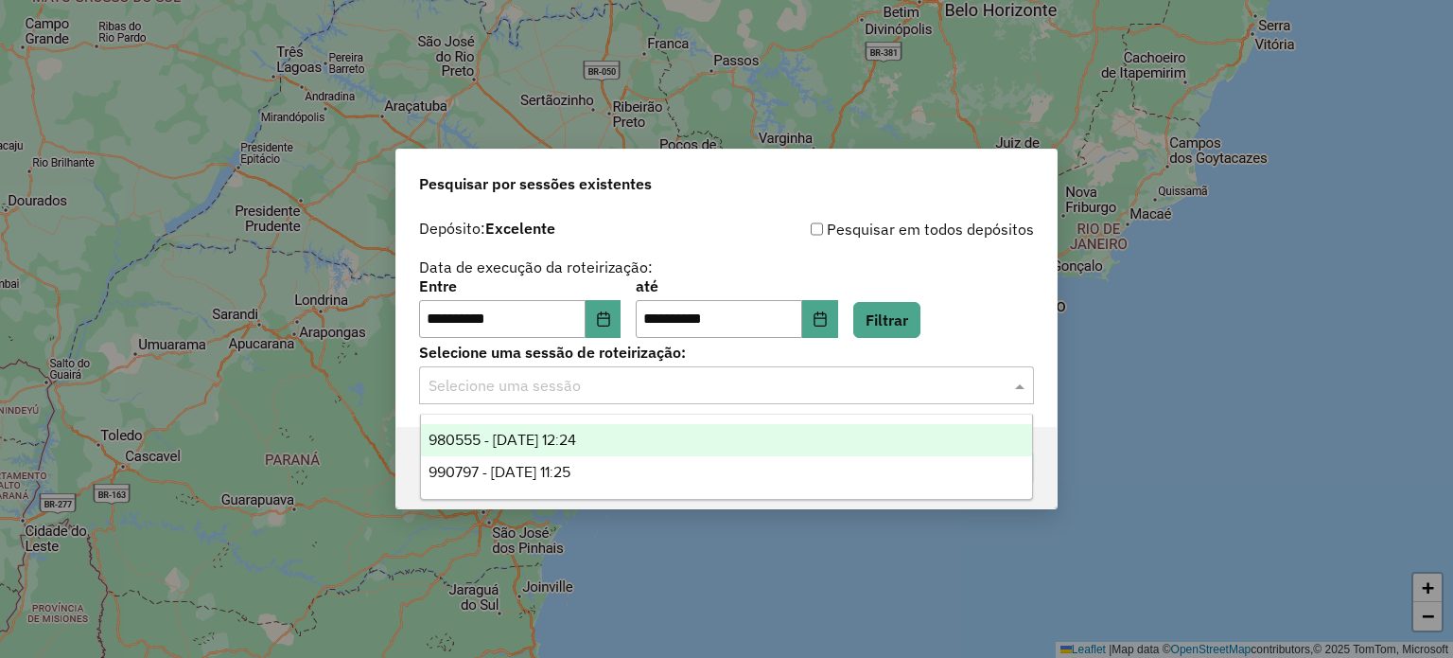
click at [584, 376] on input "text" at bounding box center [708, 386] width 558 height 23
click at [651, 434] on div "980555 - 18/08/2025 12:24" at bounding box center [727, 440] width 612 height 32
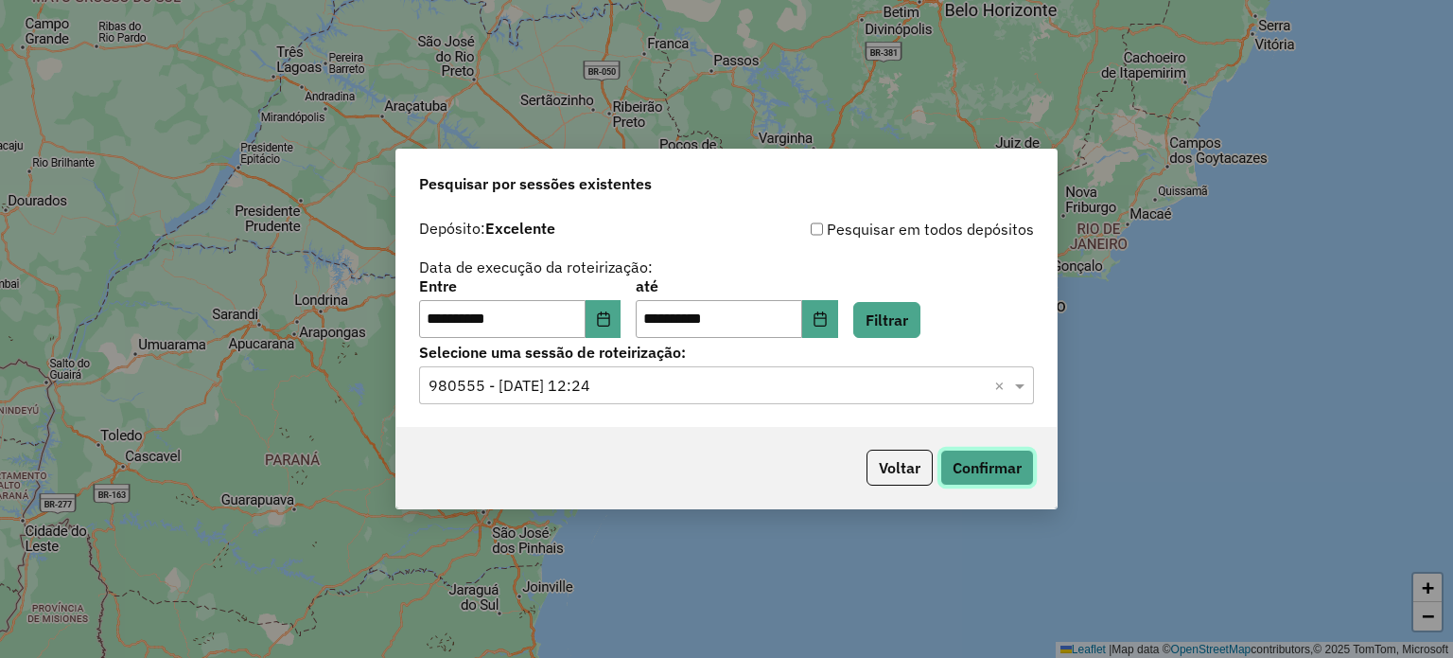
click at [1010, 471] on button "Confirmar" at bounding box center [987, 467] width 94 height 36
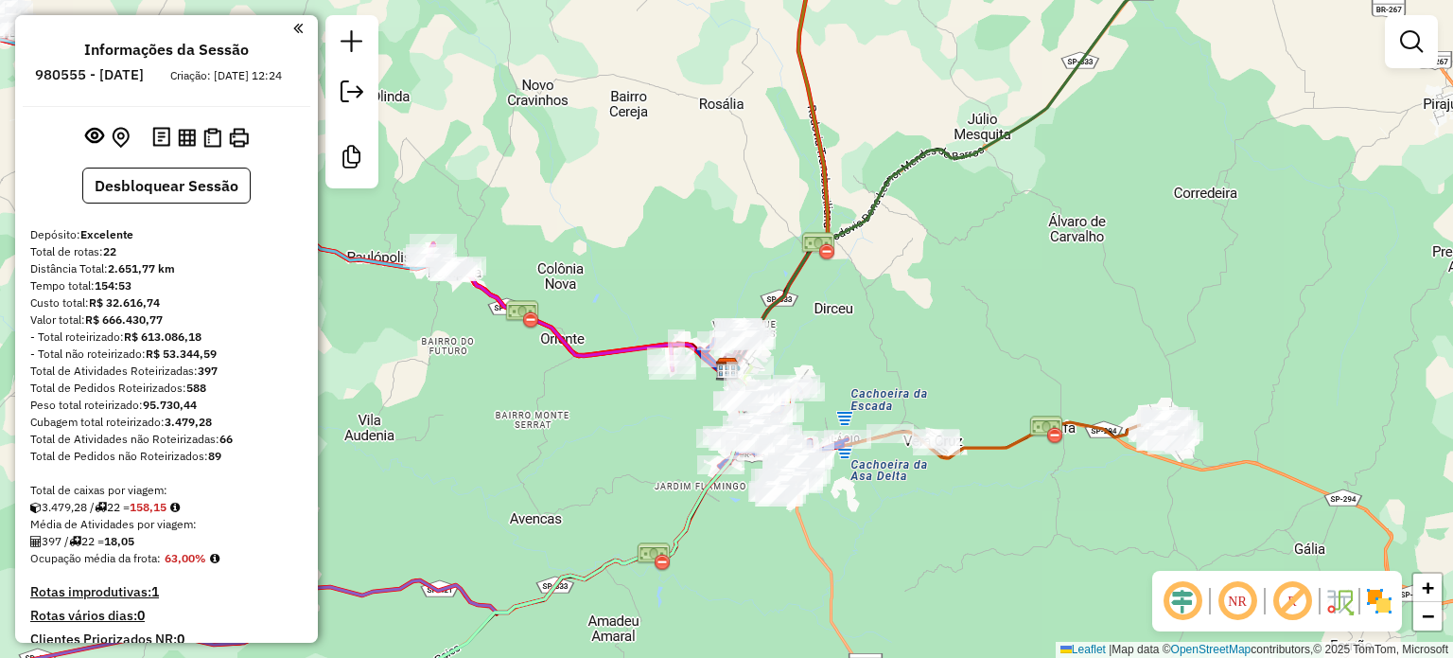
click at [120, 309] on strong "R$ 32.616,74" at bounding box center [124, 302] width 71 height 14
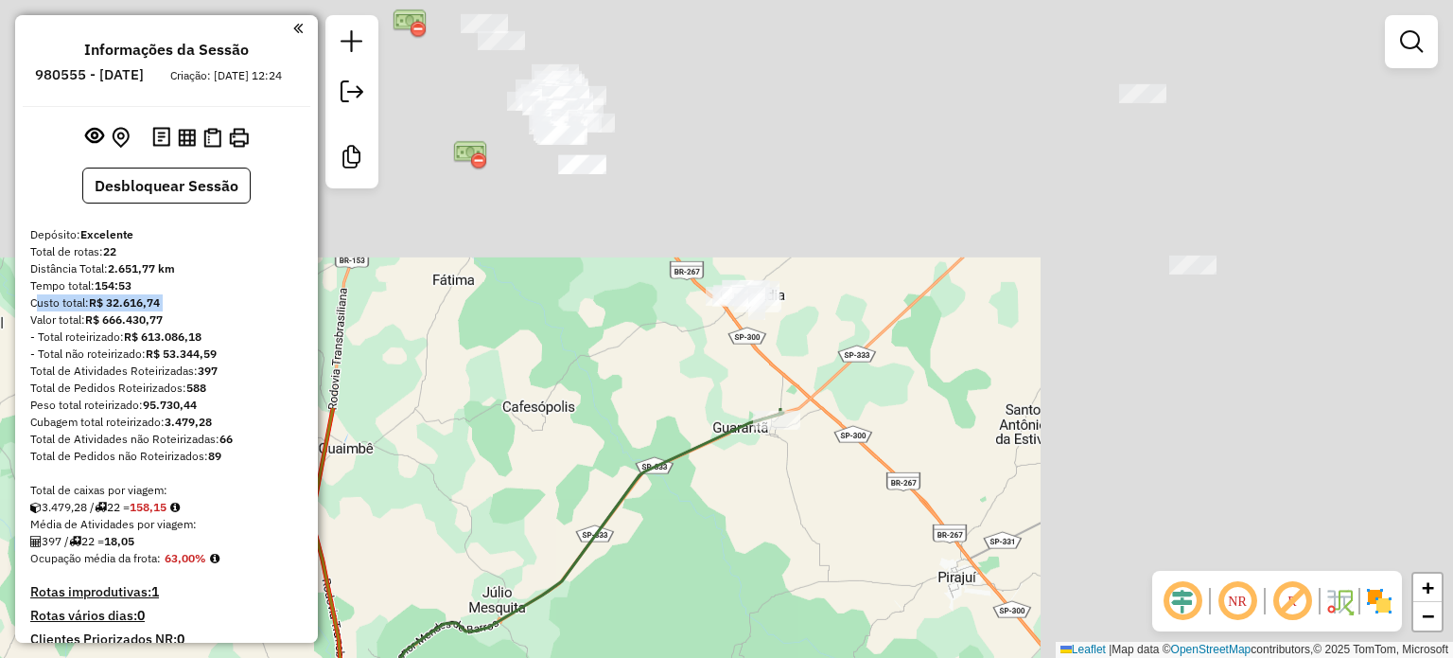
drag, startPoint x: 1058, startPoint y: 169, endPoint x: 572, endPoint y: 642, distance: 677.7
click at [572, 642] on div "Janela de atendimento Grade de atendimento Capacidade Transportadoras Veículos …" at bounding box center [726, 329] width 1453 height 658
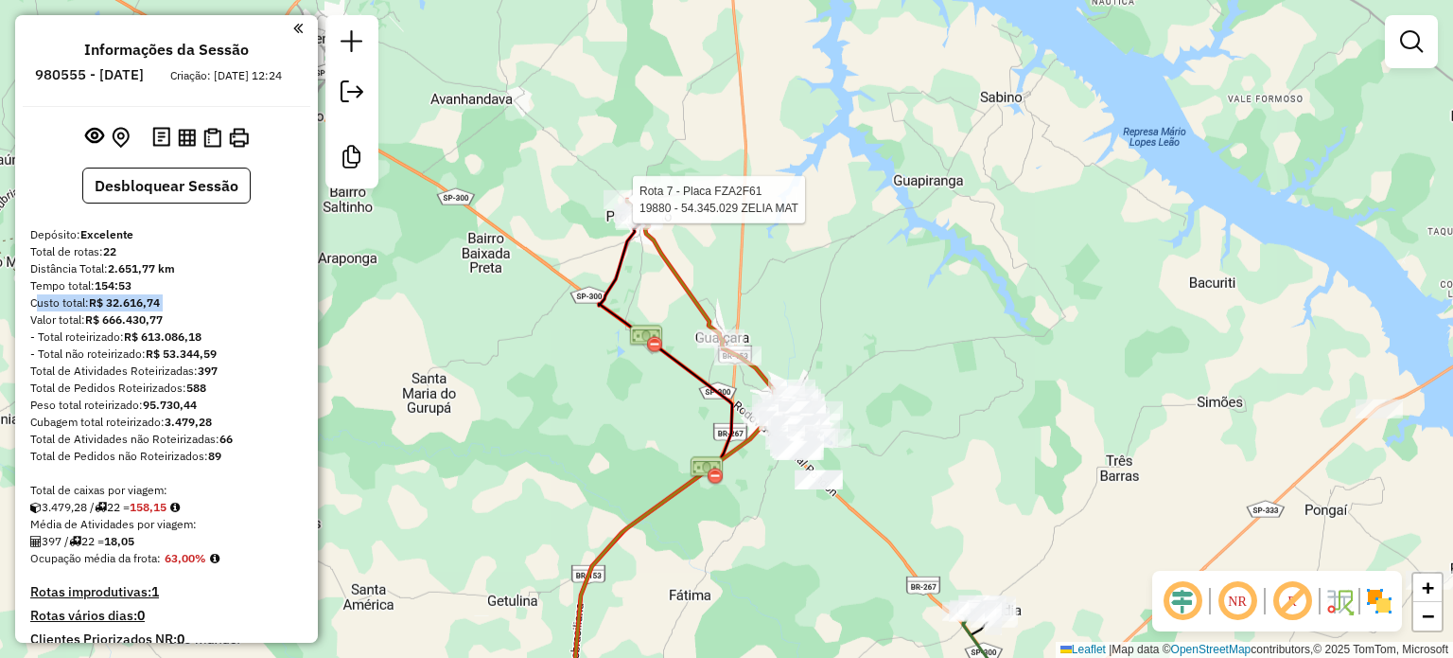
select select "**********"
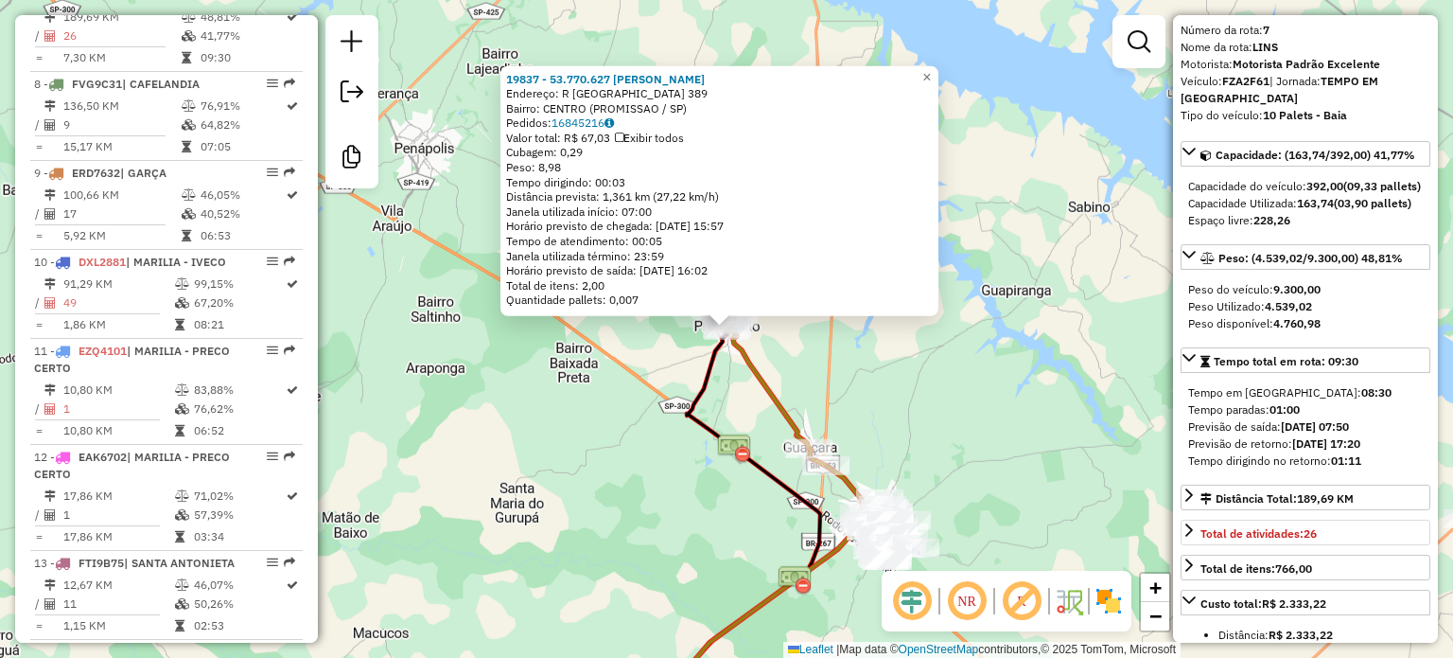
scroll to position [95, 0]
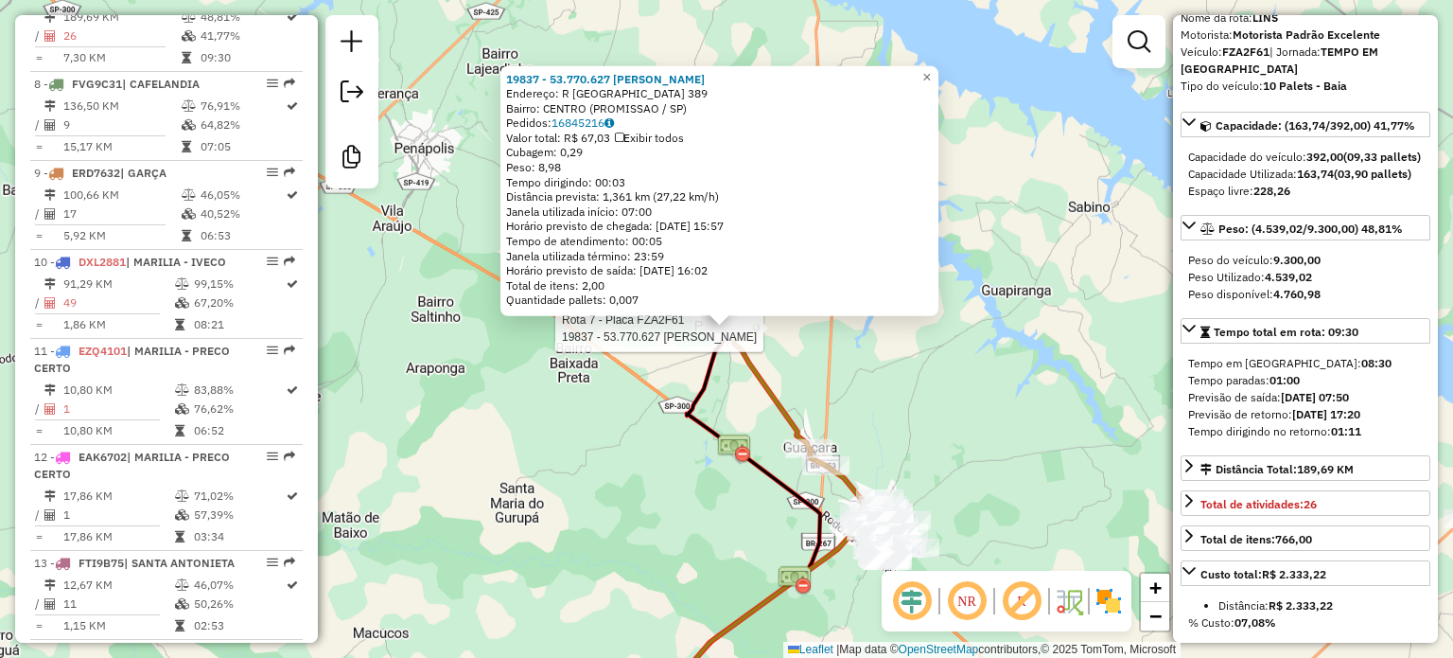
click at [833, 441] on div "Rota 7 - Placa FZA2F61 19837 - 53.770.627 PATRICIA Rota 7 - Placa FZA2F61 17444…" at bounding box center [726, 329] width 1453 height 658
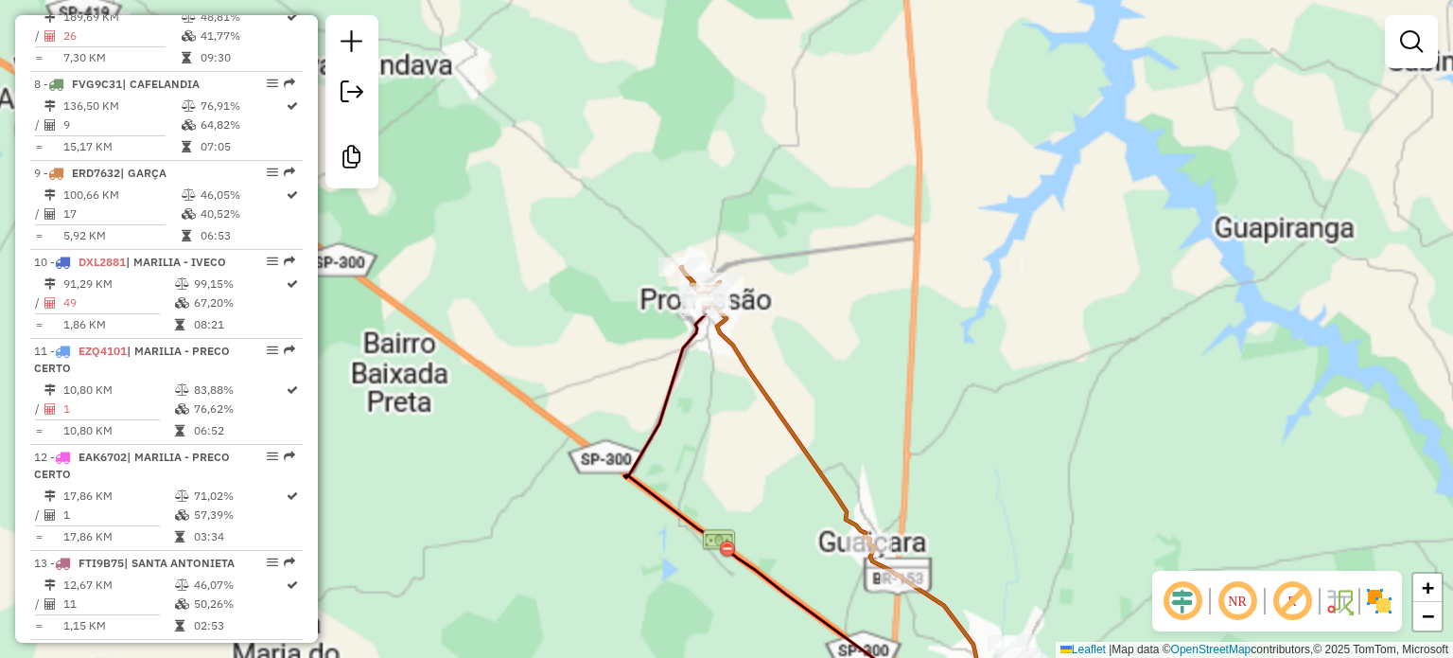
click at [744, 354] on icon at bounding box center [855, 488] width 349 height 443
select select "**********"
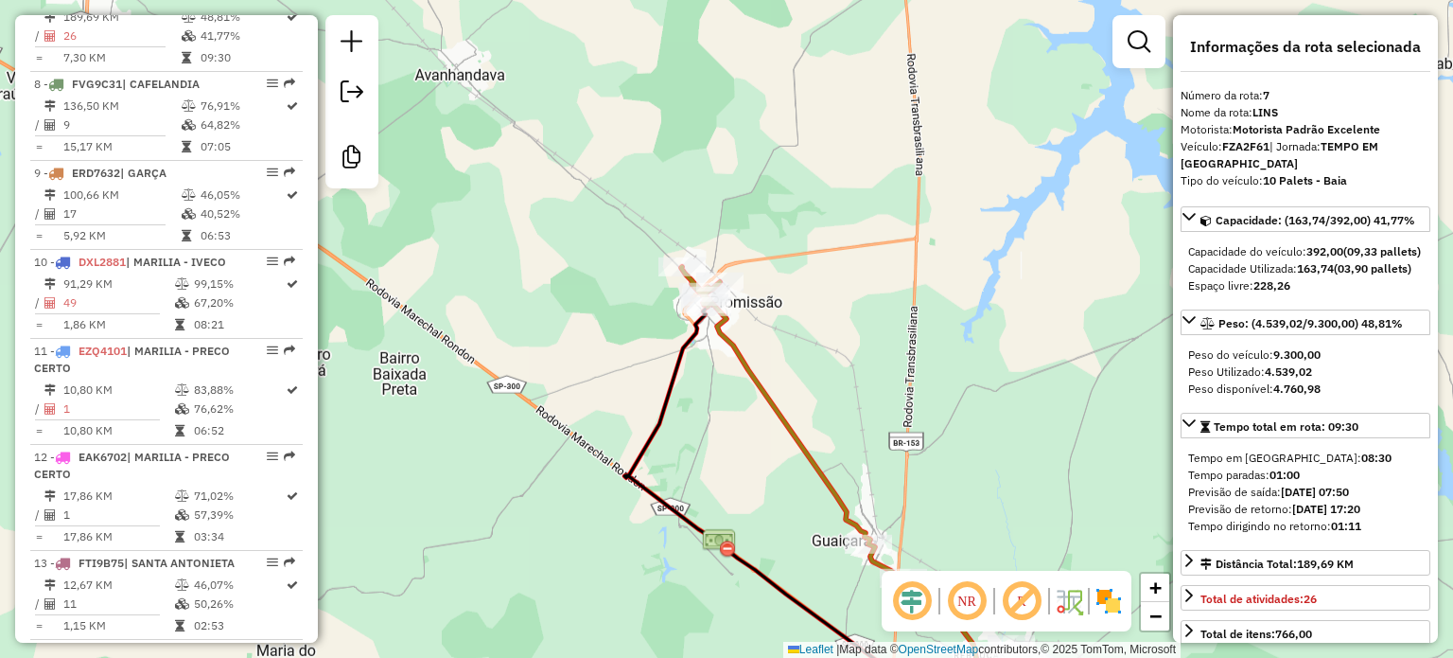
drag, startPoint x: 1306, startPoint y: 302, endPoint x: 1175, endPoint y: 234, distance: 147.3
click at [1175, 234] on div "Informações da rota selecionada Número da rota: 7 Nome da rota: LINS Motorista:…" at bounding box center [1305, 328] width 265 height 627
click at [1243, 267] on div "Capacidade Utilizada: 163,74 (03,90 pallets)" at bounding box center [1305, 268] width 235 height 17
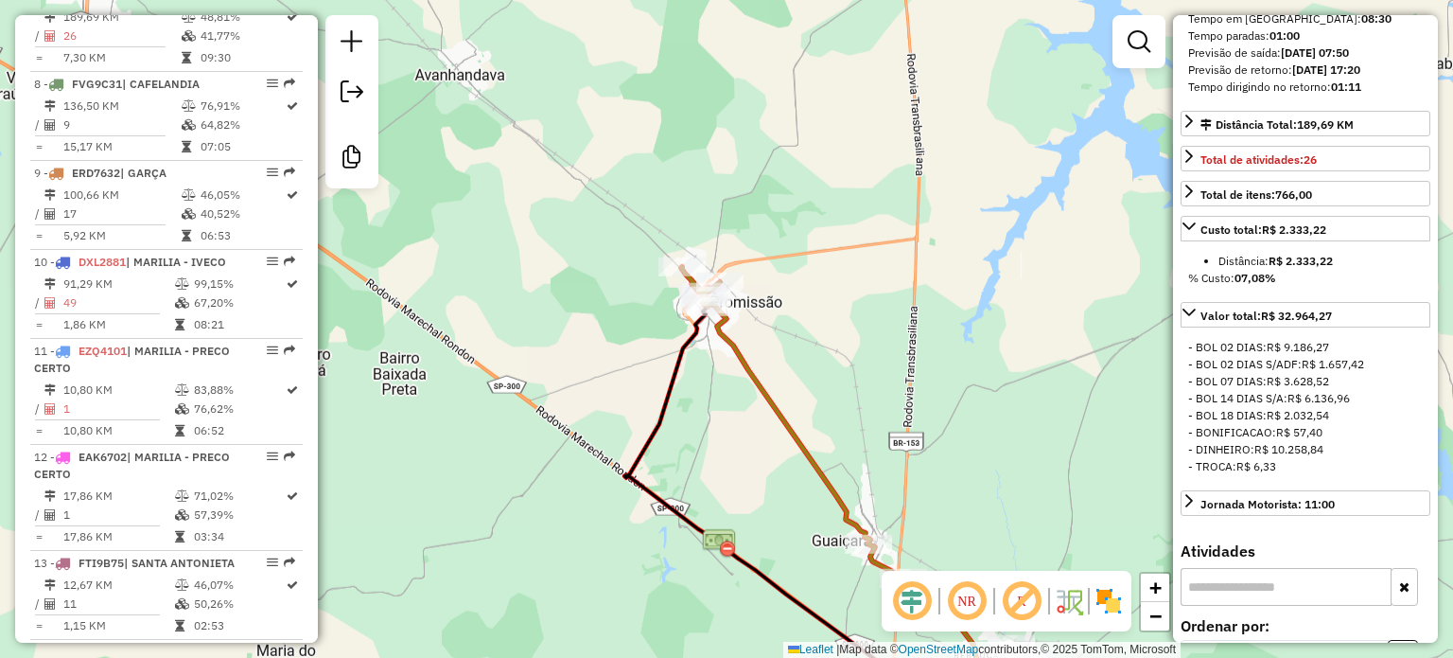
scroll to position [473, 0]
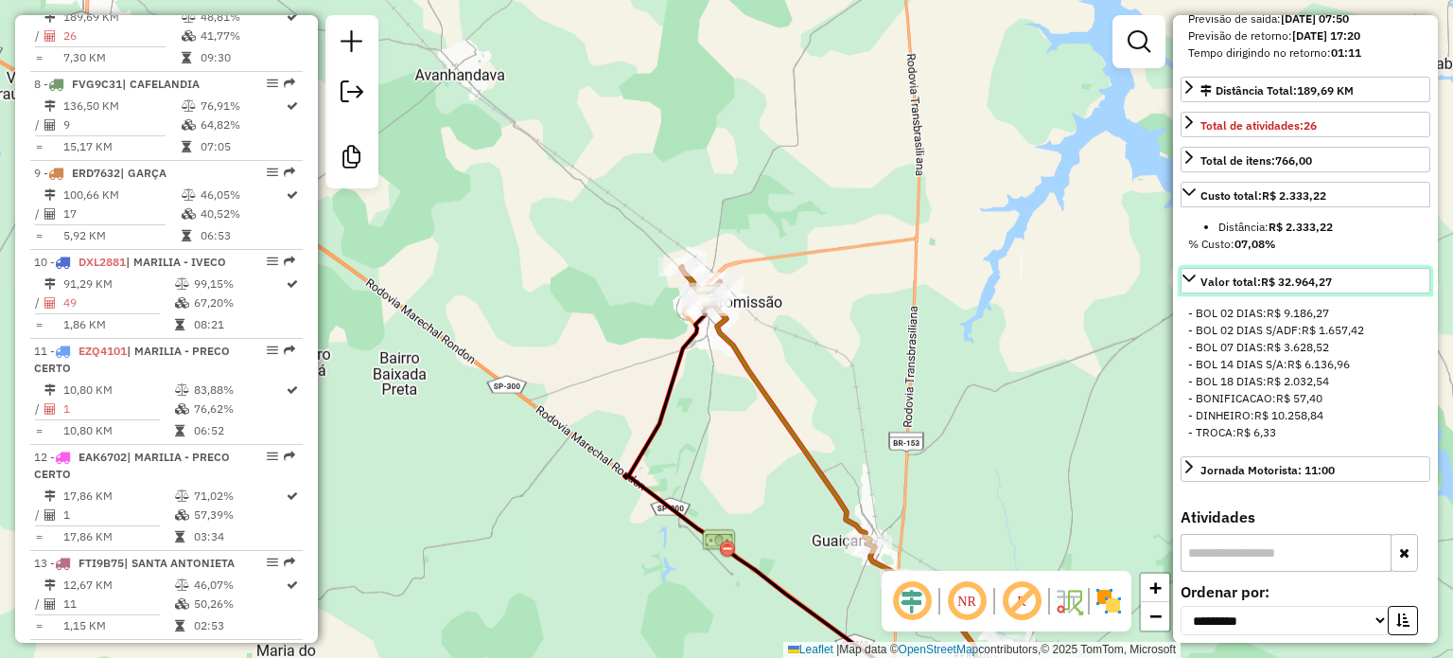
click at [1275, 284] on link "Valor total: R$ 32.964,27" at bounding box center [1306, 281] width 250 height 26
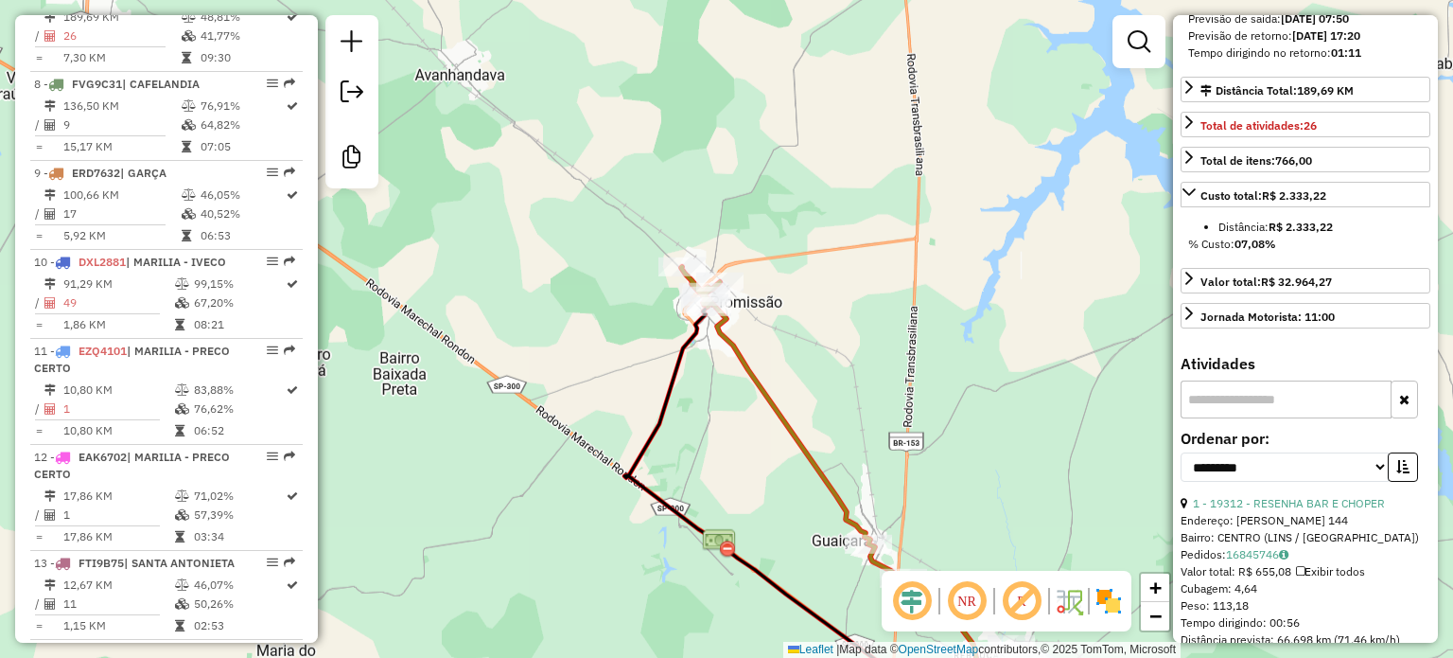
click at [1252, 228] on div "Distância: R$ 2.333,22 % Custo: 07,08%" at bounding box center [1306, 235] width 250 height 49
click at [1253, 204] on div "Custo total: R$ 2.333,22" at bounding box center [1264, 195] width 126 height 17
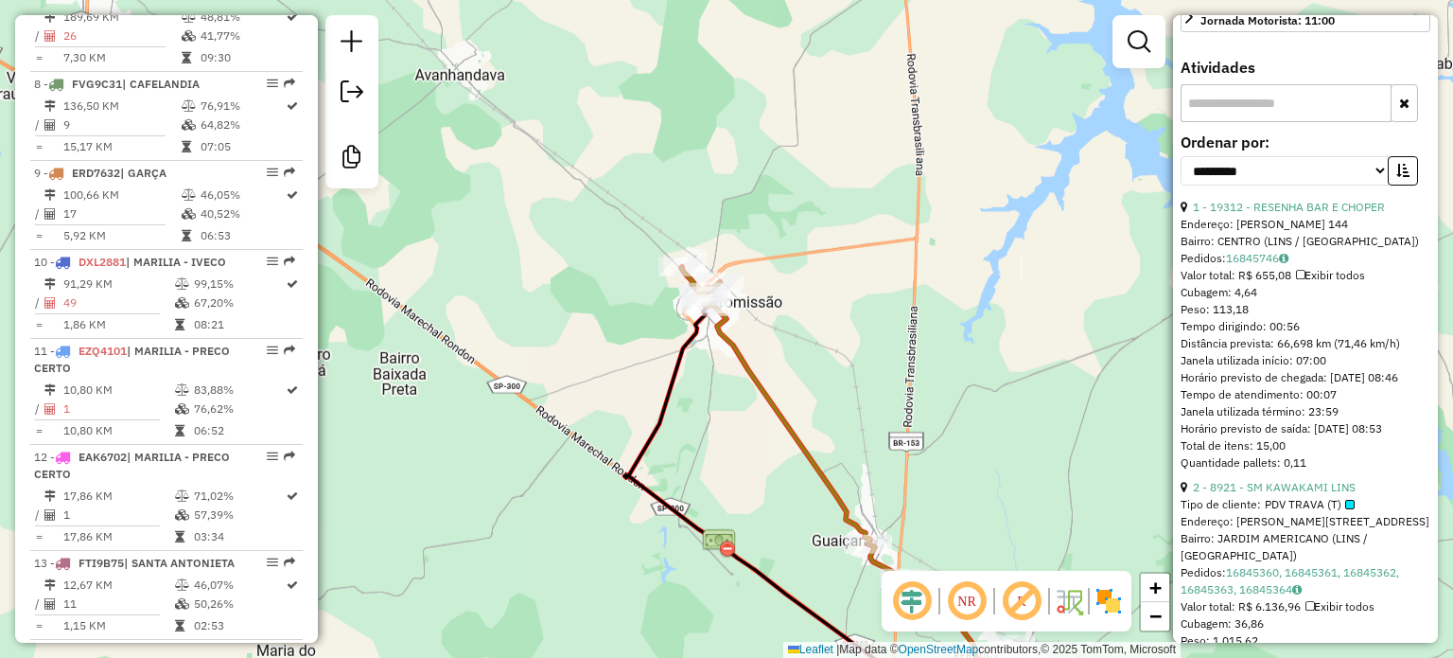
scroll to position [757, 0]
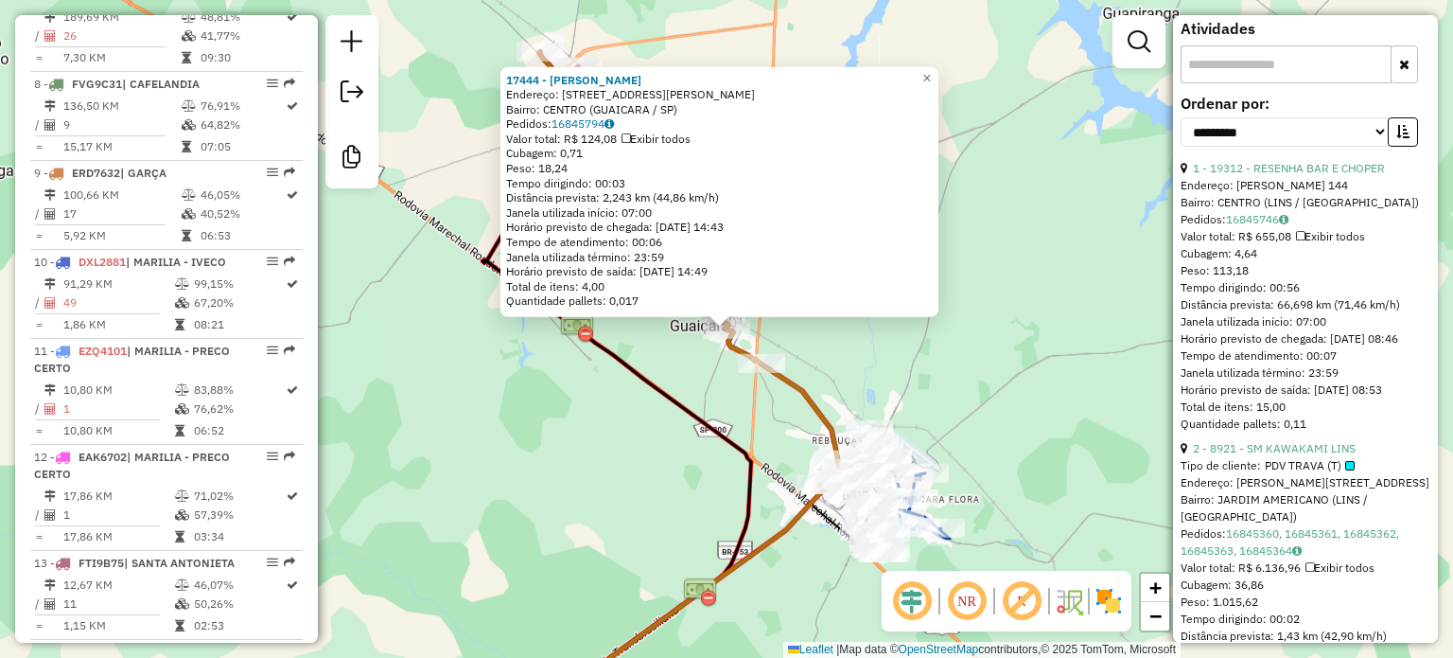
drag, startPoint x: 647, startPoint y: 300, endPoint x: 514, endPoint y: 128, distance: 217.8
click at [514, 128] on div "17444 - WESLEY SANTIAGO DOS Endereço: R OSVALDO CRUZ 156 Bairro: CENTRO (GUAICA…" at bounding box center [719, 190] width 427 height 237
click at [696, 178] on div "Tempo dirigindo: 00:03" at bounding box center [719, 182] width 427 height 15
click at [691, 142] on span "Exibir todos" at bounding box center [656, 139] width 69 height 14
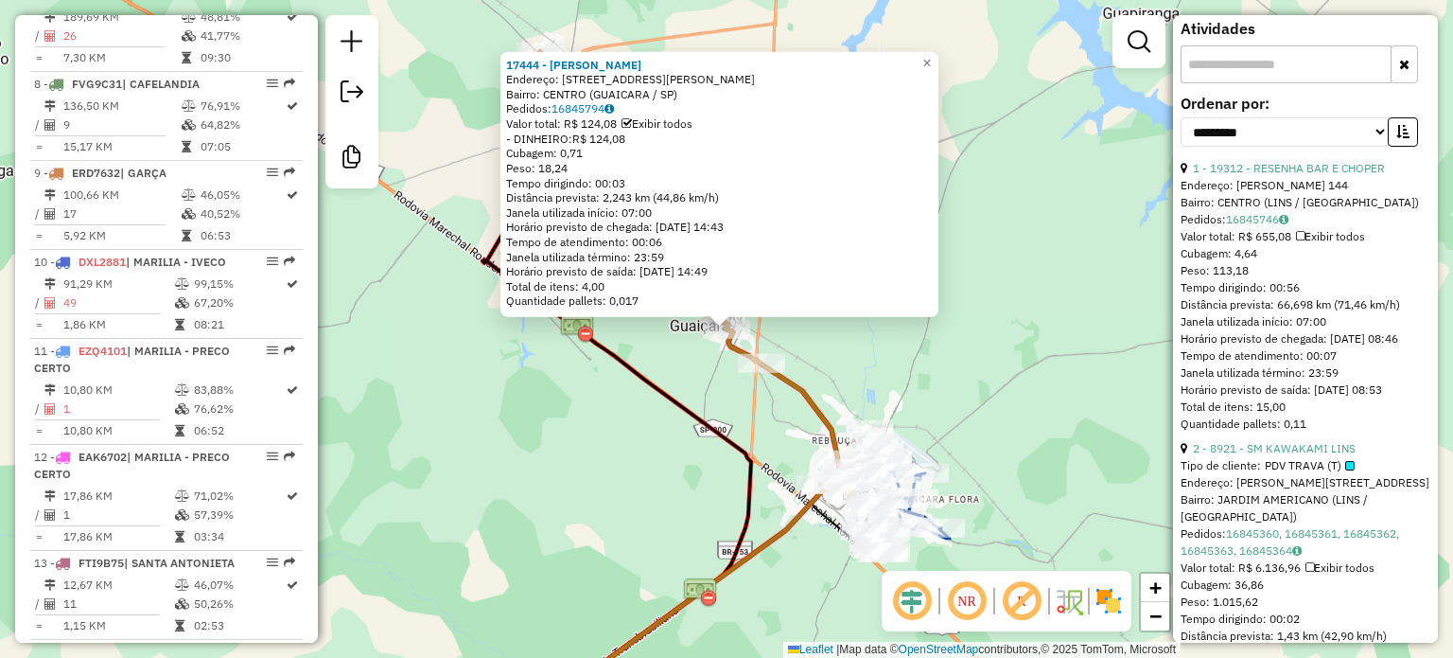
click at [681, 114] on div "Pedidos: 16845794" at bounding box center [719, 108] width 427 height 15
click at [681, 122] on span "Exibir todos" at bounding box center [657, 123] width 71 height 14
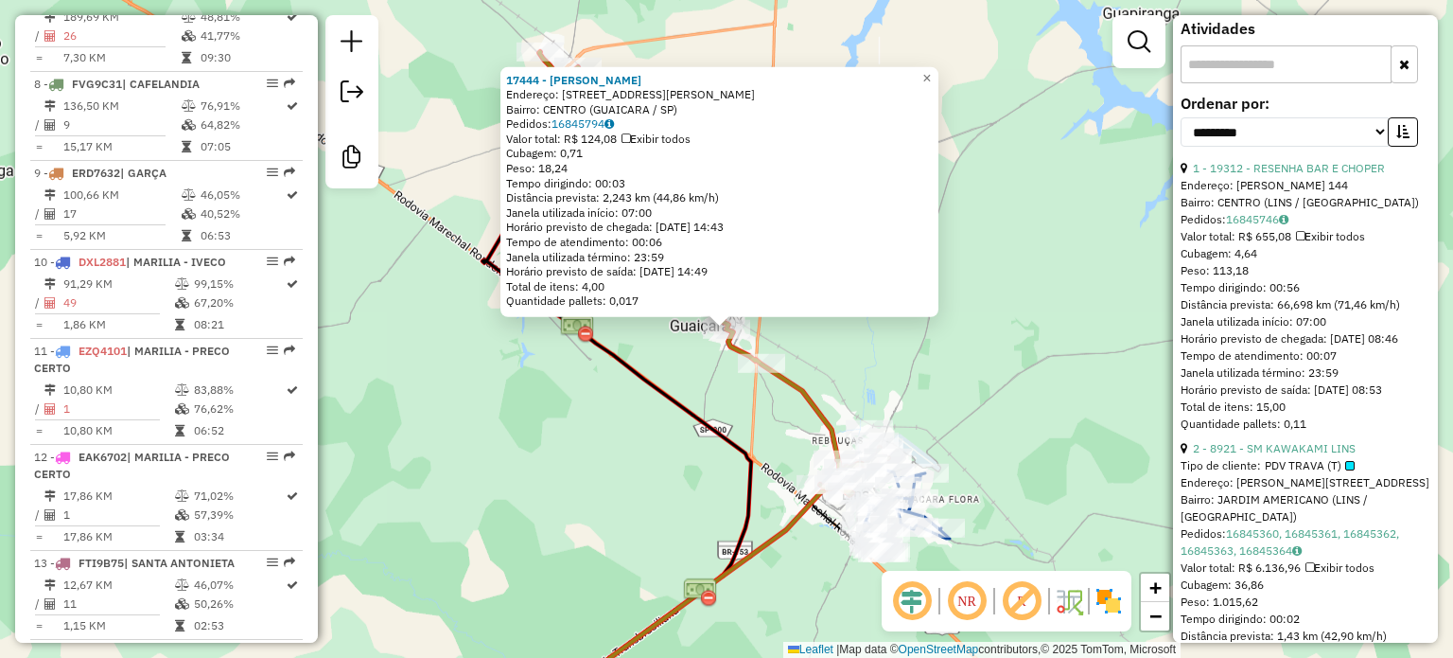
click at [669, 135] on span "Exibir todos" at bounding box center [656, 139] width 69 height 14
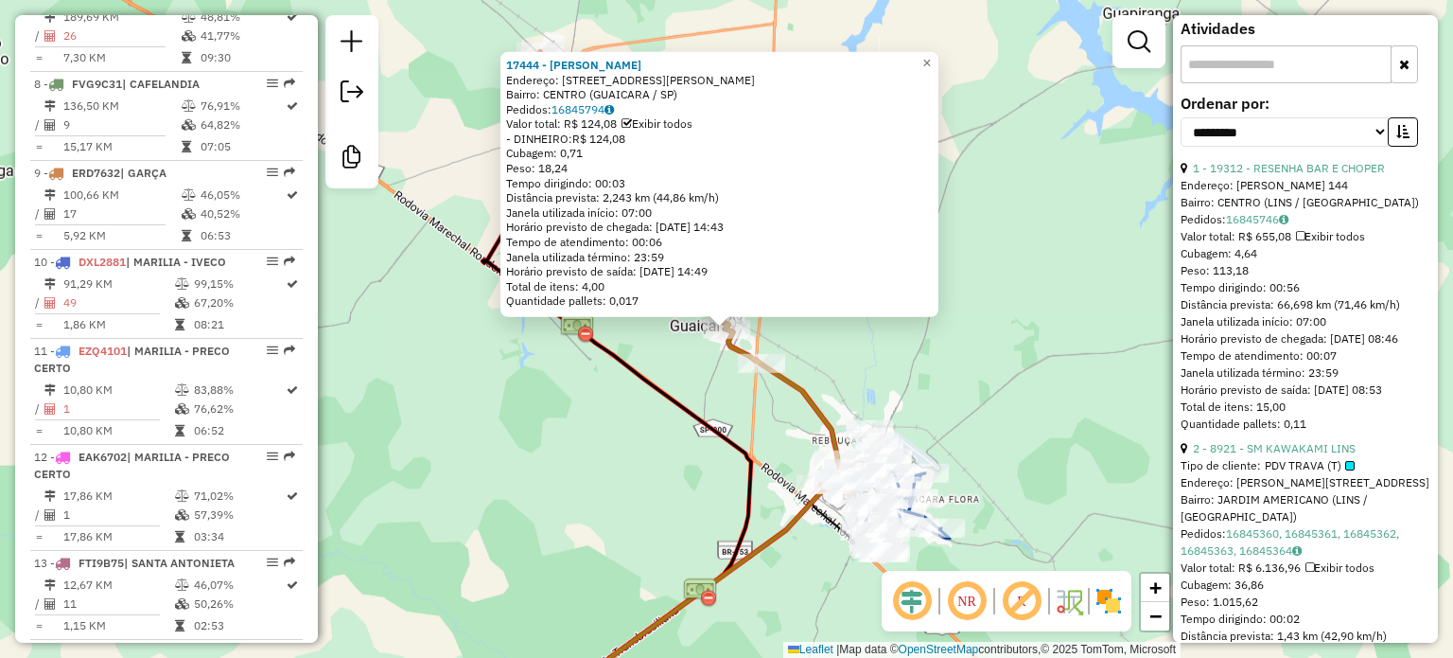
click at [670, 120] on span "Exibir todos" at bounding box center [657, 123] width 71 height 14
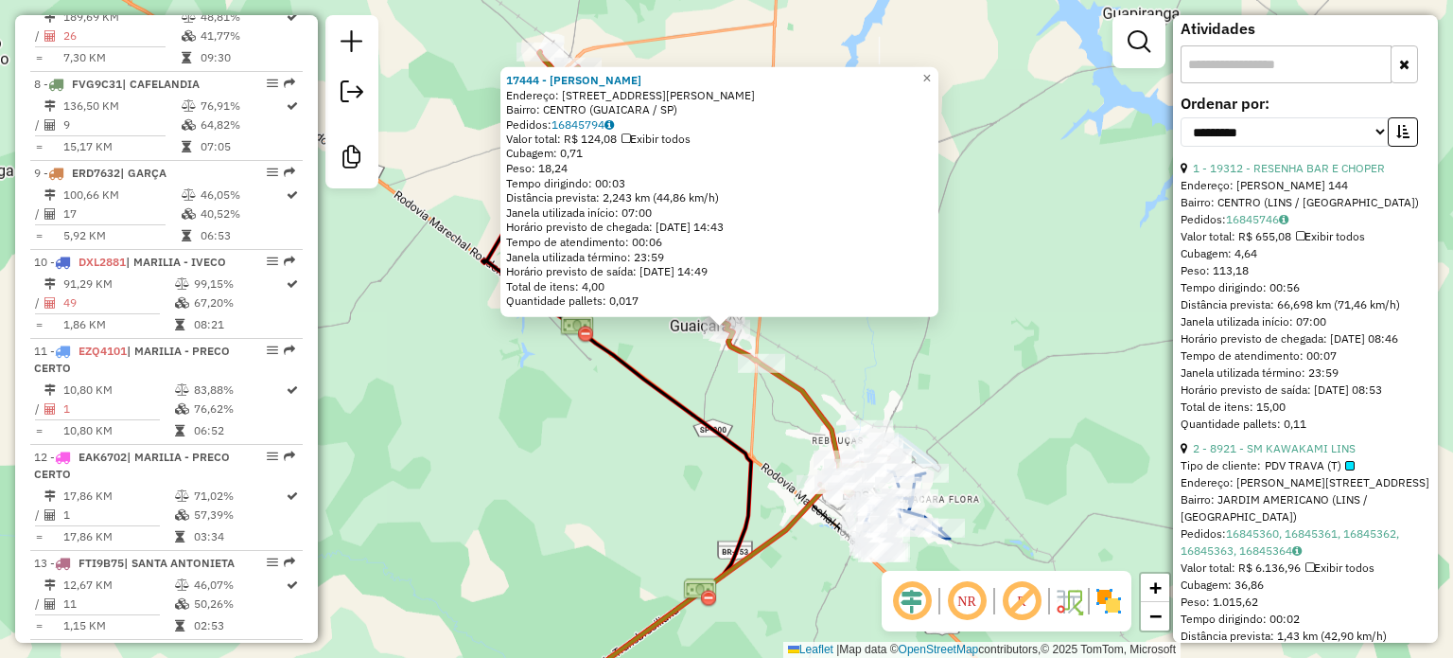
click at [669, 140] on span "Exibir todos" at bounding box center [656, 139] width 69 height 14
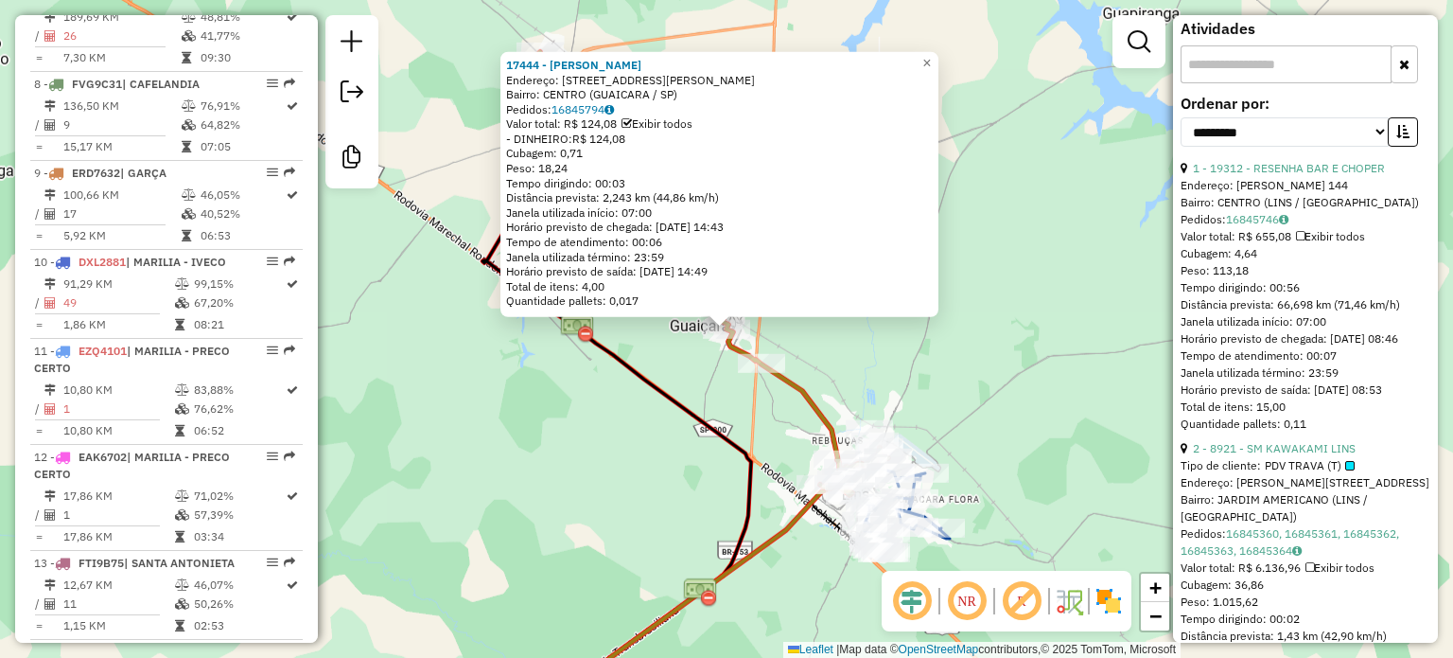
click at [667, 124] on span "Exibir todos" at bounding box center [657, 123] width 71 height 14
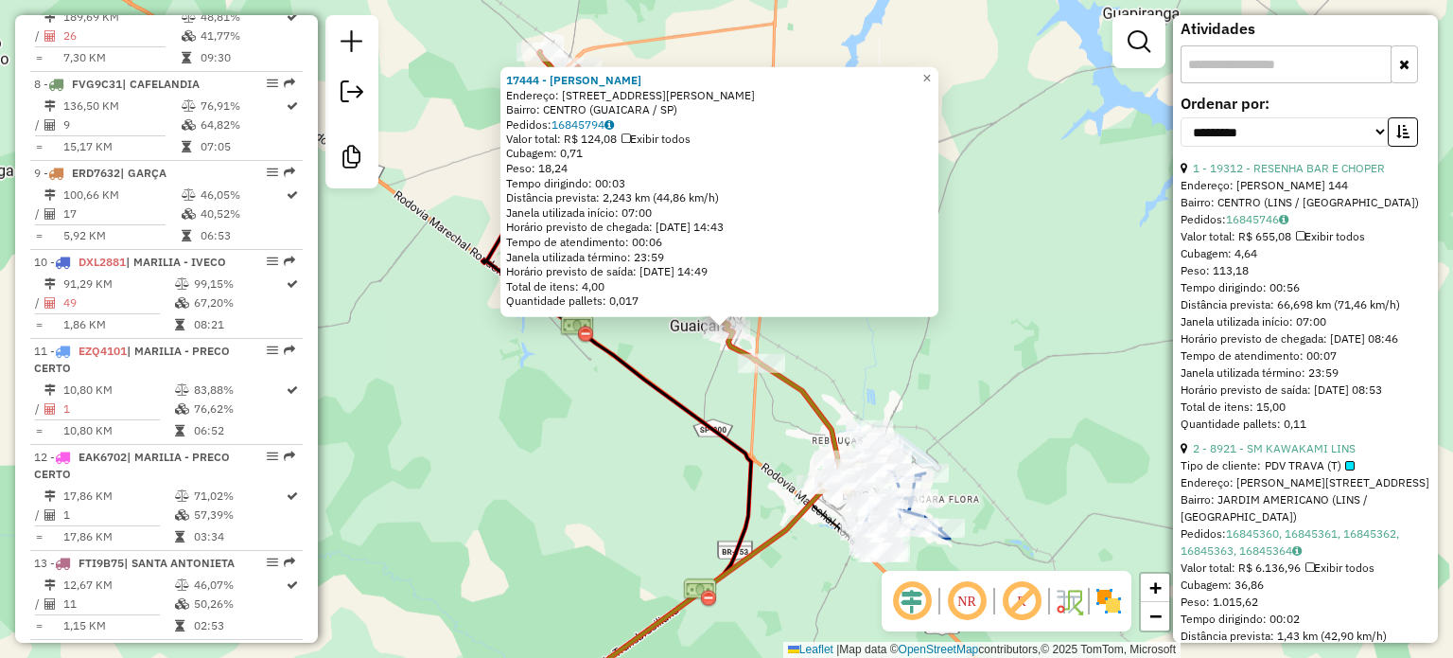
click at [652, 203] on div "Distância prevista: 2,243 km (44,86 km/h)" at bounding box center [719, 197] width 427 height 15
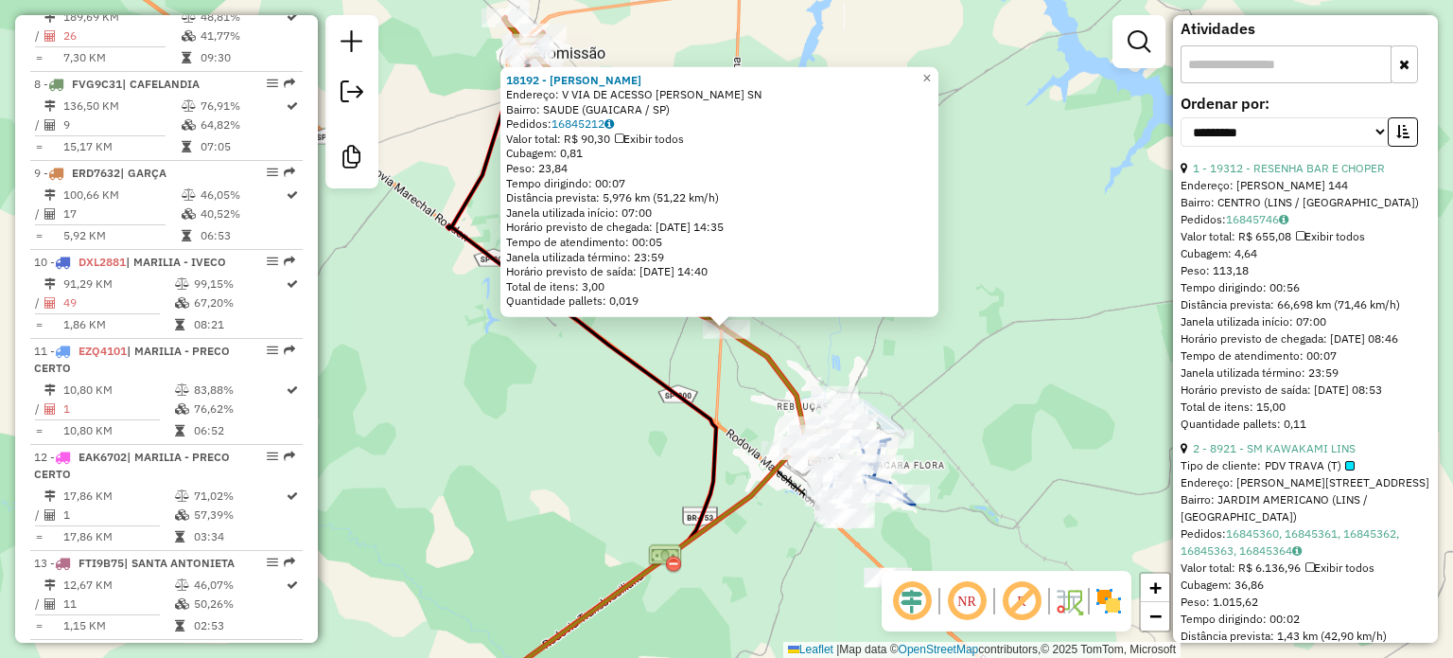
click at [557, 169] on span "Peso: 23,84" at bounding box center [536, 168] width 61 height 14
click at [591, 395] on div "18192 - VANESSA KELY NOBREGA Endereço: V VIA DE ACESSO HERMINIO PAIZAN SN Bairr…" at bounding box center [726, 329] width 1453 height 658
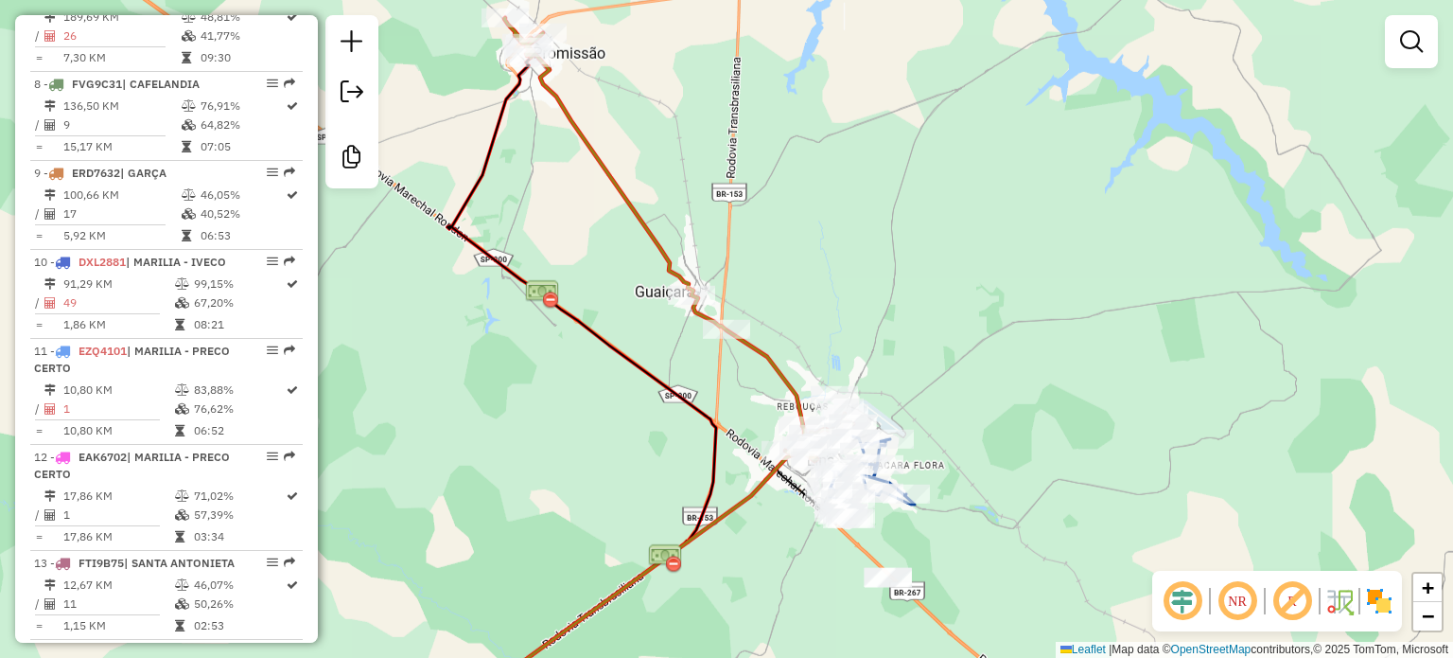
click at [680, 254] on div "Janela de atendimento Grade de atendimento Capacidade Transportadoras Veículos …" at bounding box center [726, 329] width 1453 height 658
click at [666, 256] on icon at bounding box center [678, 239] width 349 height 443
select select "**********"
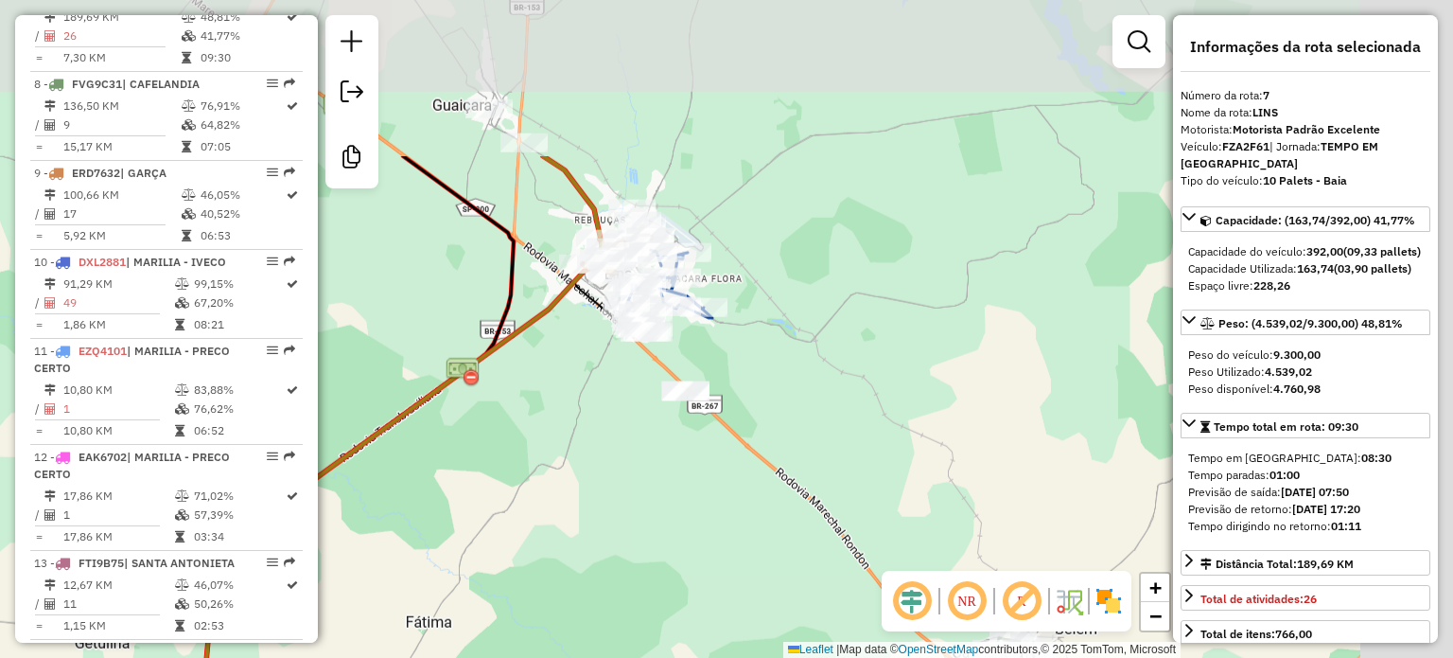
drag, startPoint x: 939, startPoint y: 132, endPoint x: 694, endPoint y: 361, distance: 335.3
click at [708, 354] on div "Janela de atendimento Grade de atendimento Capacidade Transportadoras Veículos …" at bounding box center [726, 329] width 1453 height 658
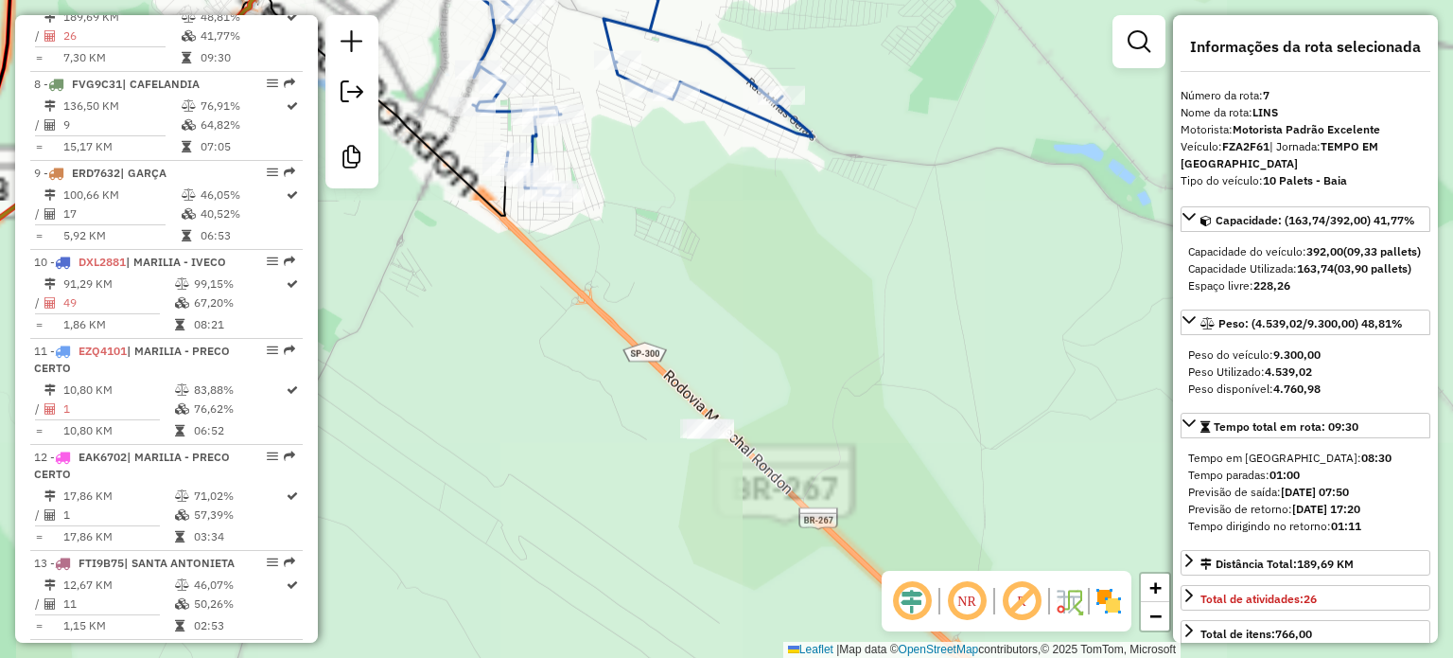
click at [743, 451] on div "Janela de atendimento Grade de atendimento Capacidade Transportadoras Veículos …" at bounding box center [726, 329] width 1453 height 658
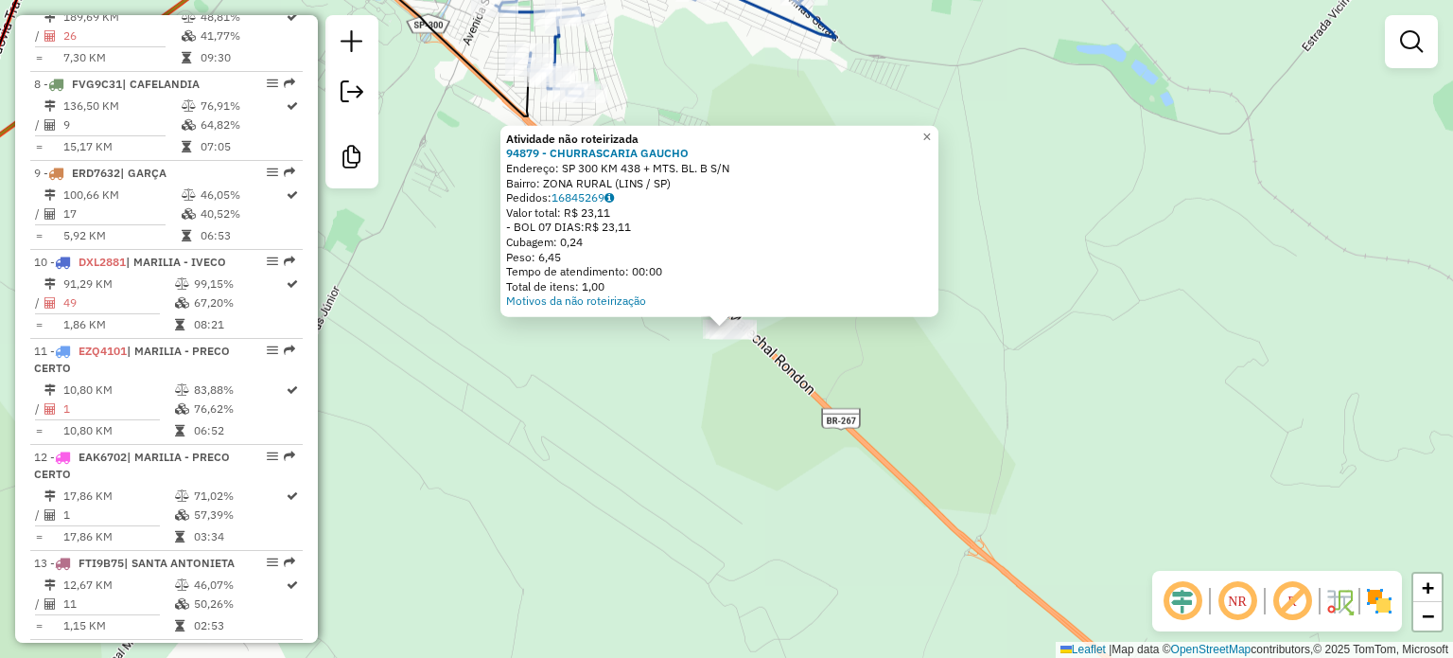
click at [789, 397] on div "Atividade não roteirizada 94879 - CHURRASCARIA GAUCHO Endereço: SP 300 KM 438 +…" at bounding box center [726, 329] width 1453 height 658
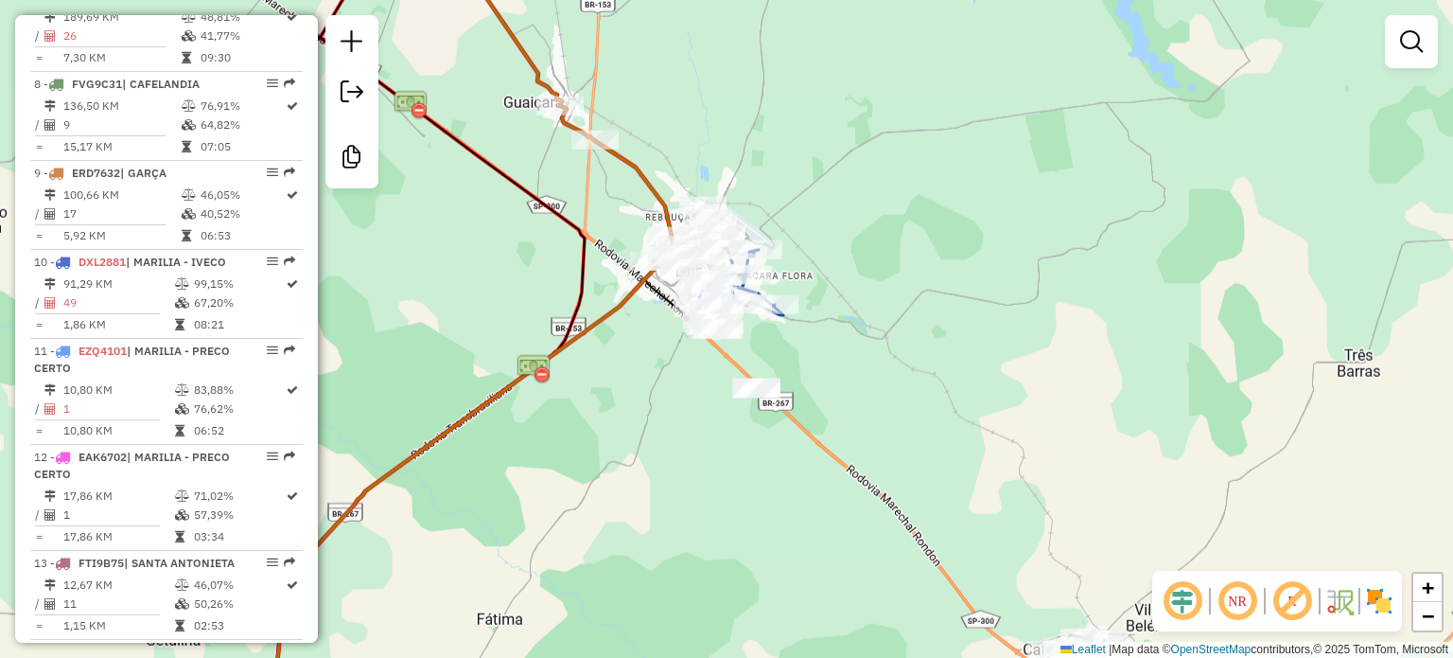
click at [643, 164] on icon at bounding box center [582, 103] width 279 height 337
select select "**********"
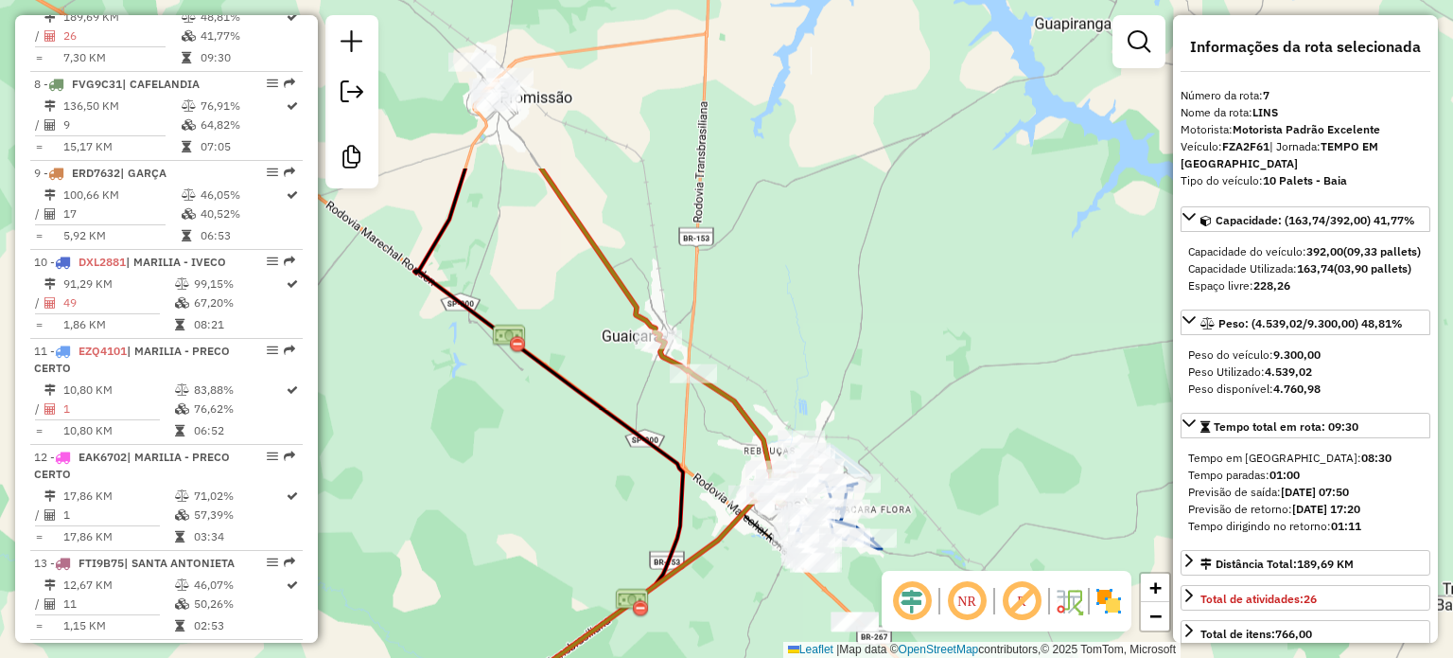
drag, startPoint x: 682, startPoint y: 90, endPoint x: 781, endPoint y: 324, distance: 253.6
click at [781, 324] on div "Janela de atendimento Grade de atendimento Capacidade Transportadoras Veículos …" at bounding box center [726, 329] width 1453 height 658
click at [1349, 499] on strong "[DATE] 07:50" at bounding box center [1315, 491] width 68 height 14
